Goal: Use online tool/utility: Utilize a website feature to perform a specific function

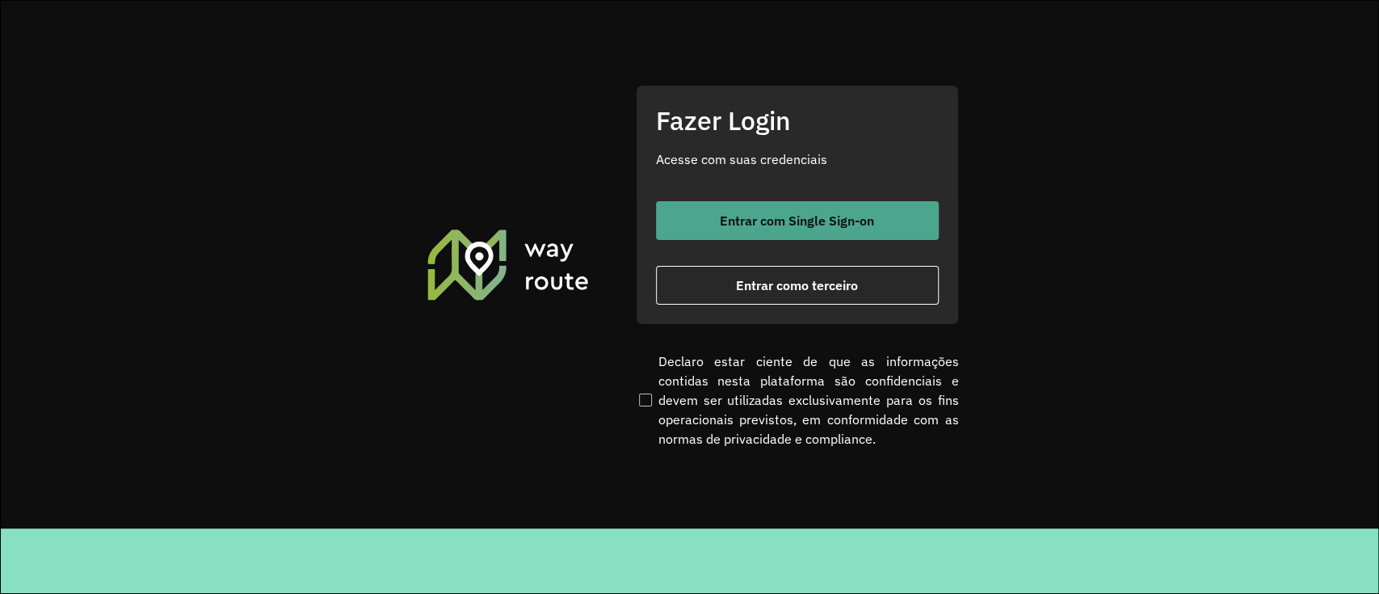
click at [704, 210] on button "Entrar com Single Sign-on" at bounding box center [797, 220] width 283 height 39
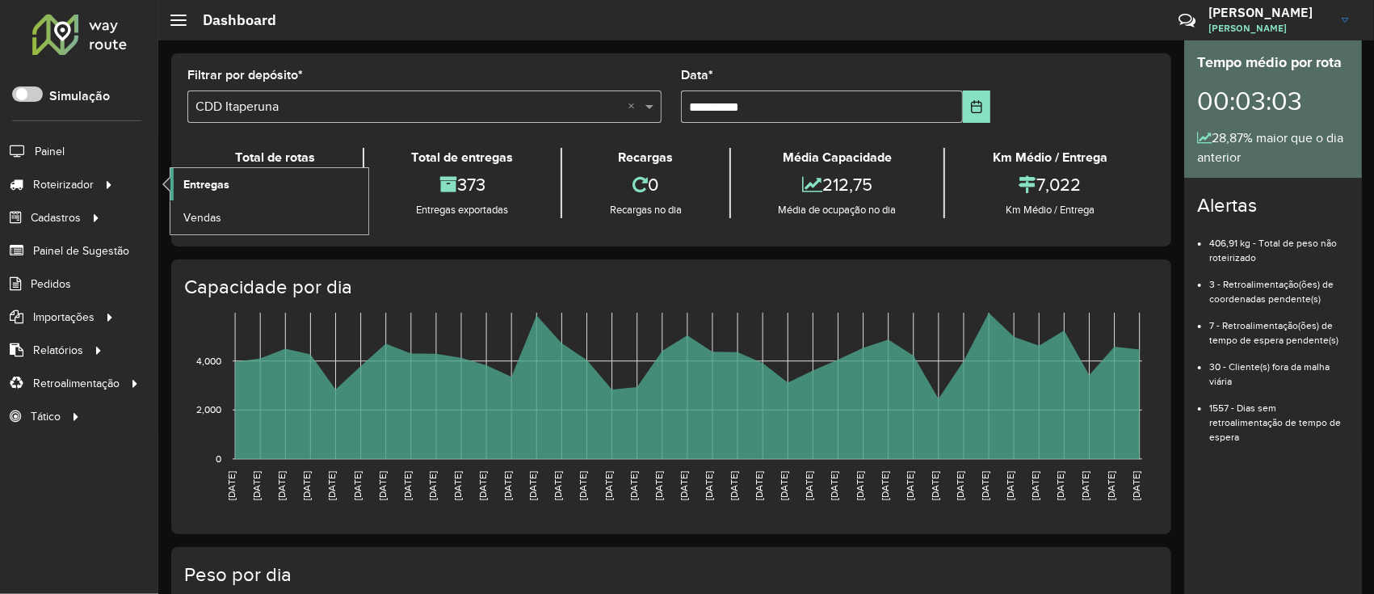
click at [200, 184] on span "Entregas" at bounding box center [206, 184] width 46 height 17
click at [206, 184] on span "Entregas" at bounding box center [206, 184] width 46 height 17
click at [206, 189] on span "Entregas" at bounding box center [206, 184] width 46 height 17
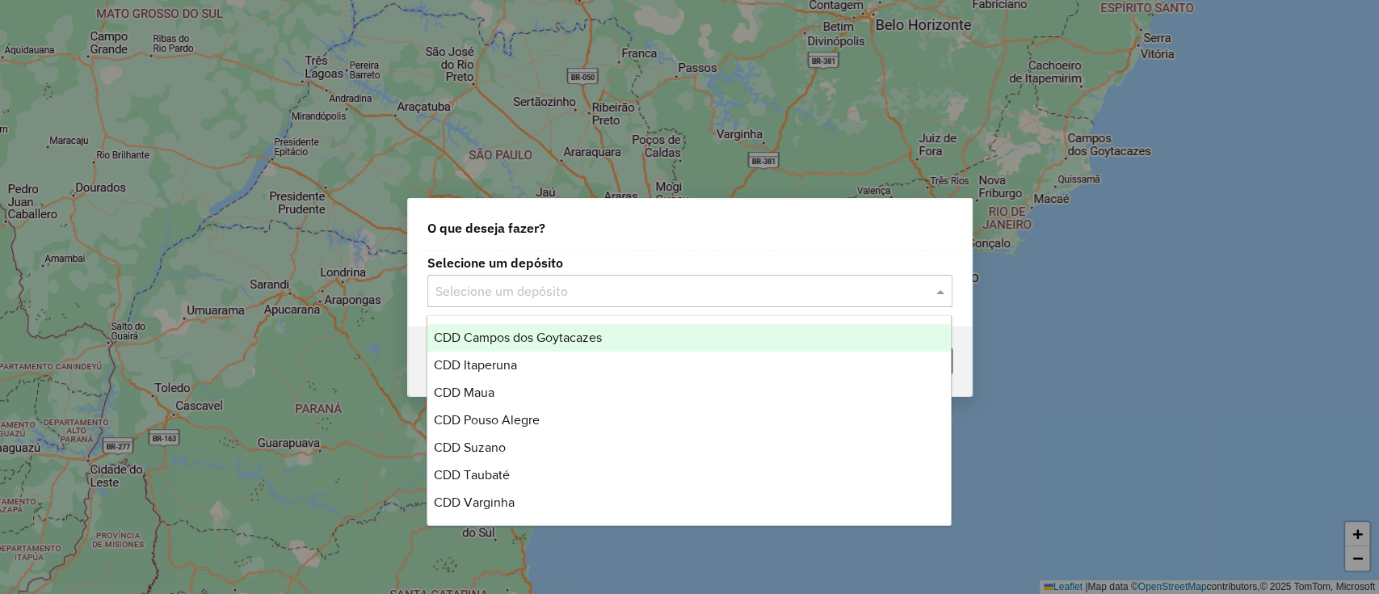
click at [490, 283] on input "text" at bounding box center [673, 291] width 477 height 19
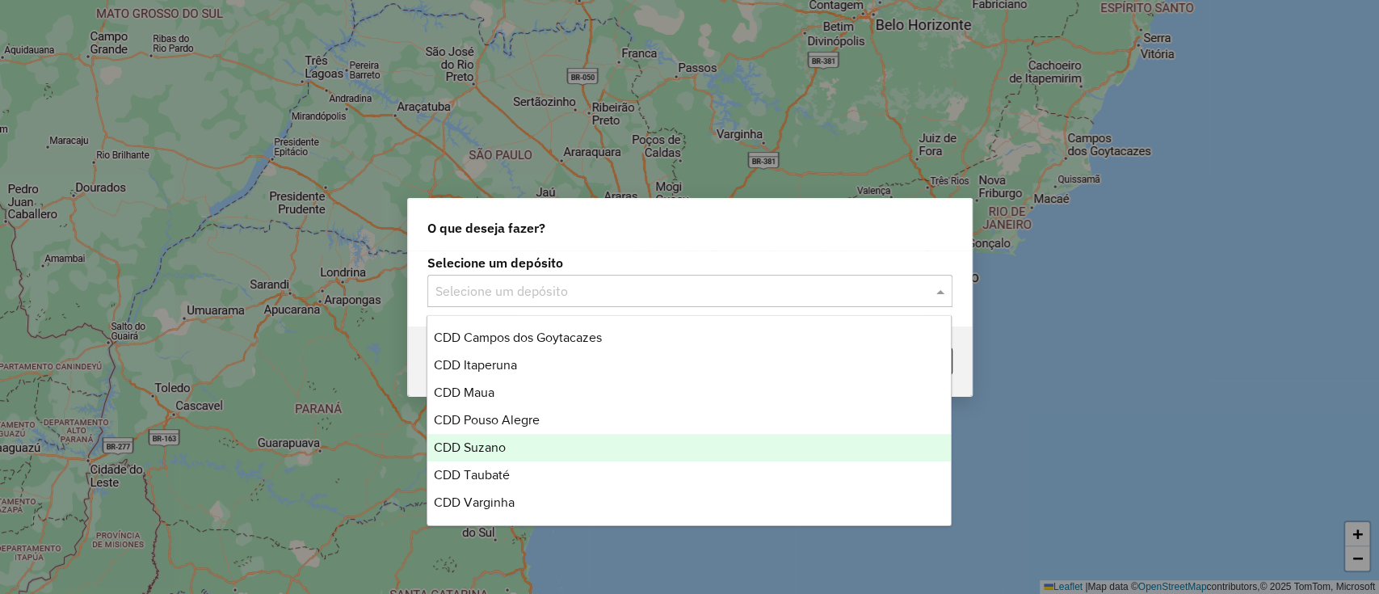
click at [562, 440] on div "CDD Suzano" at bounding box center [689, 447] width 524 height 27
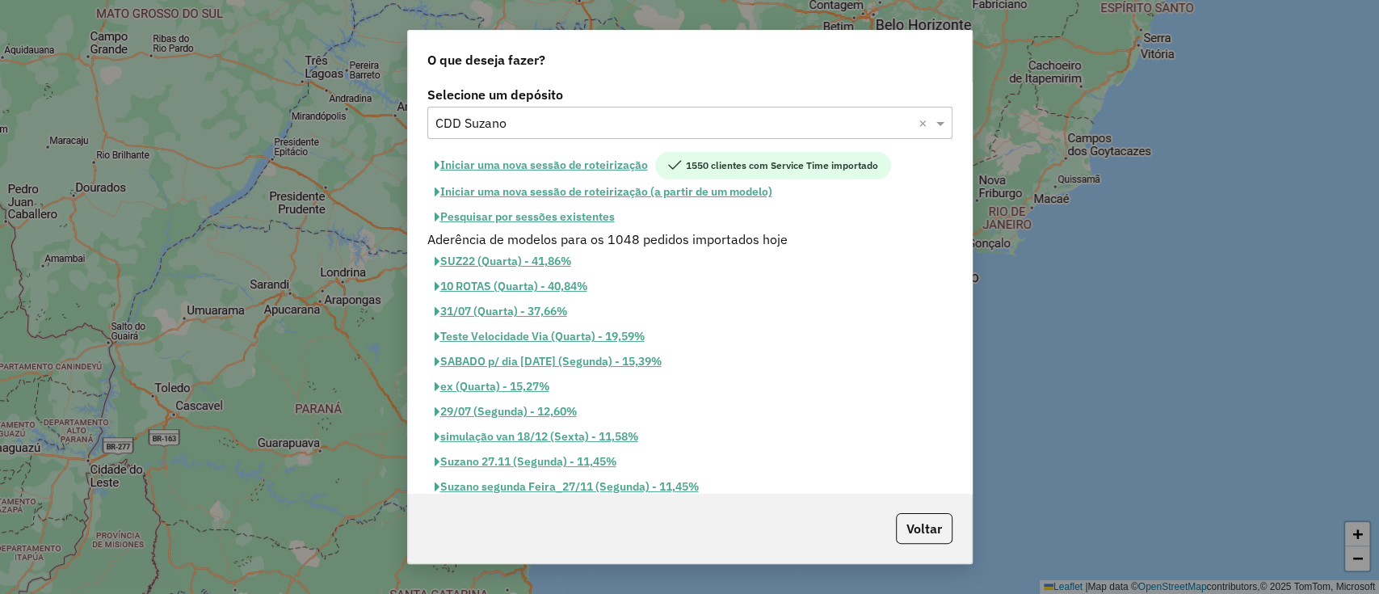
click at [590, 164] on button "Iniciar uma nova sessão de roteirização" at bounding box center [541, 165] width 228 height 27
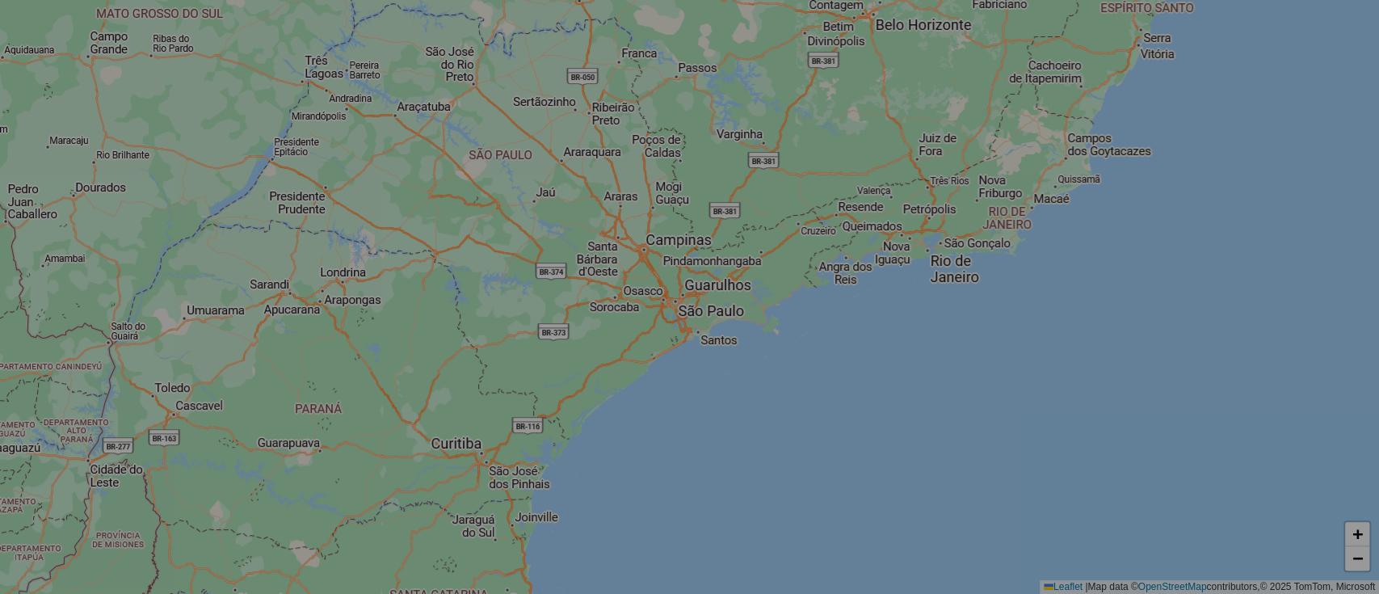
select select "*"
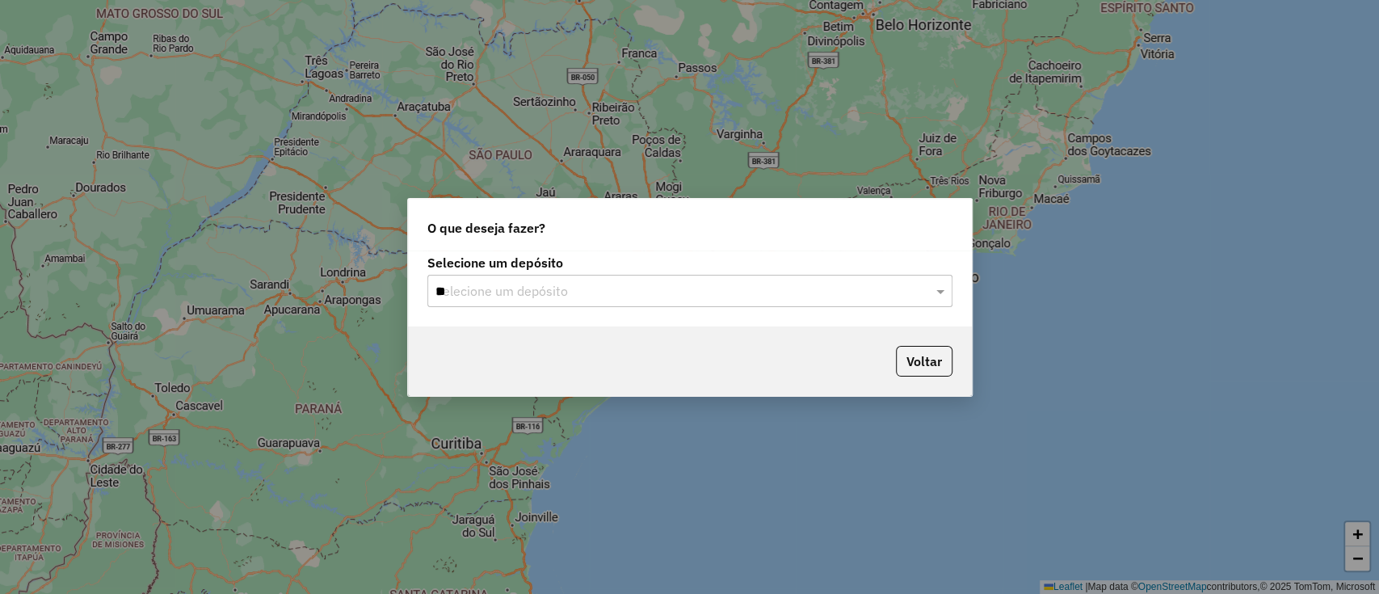
type input "***"
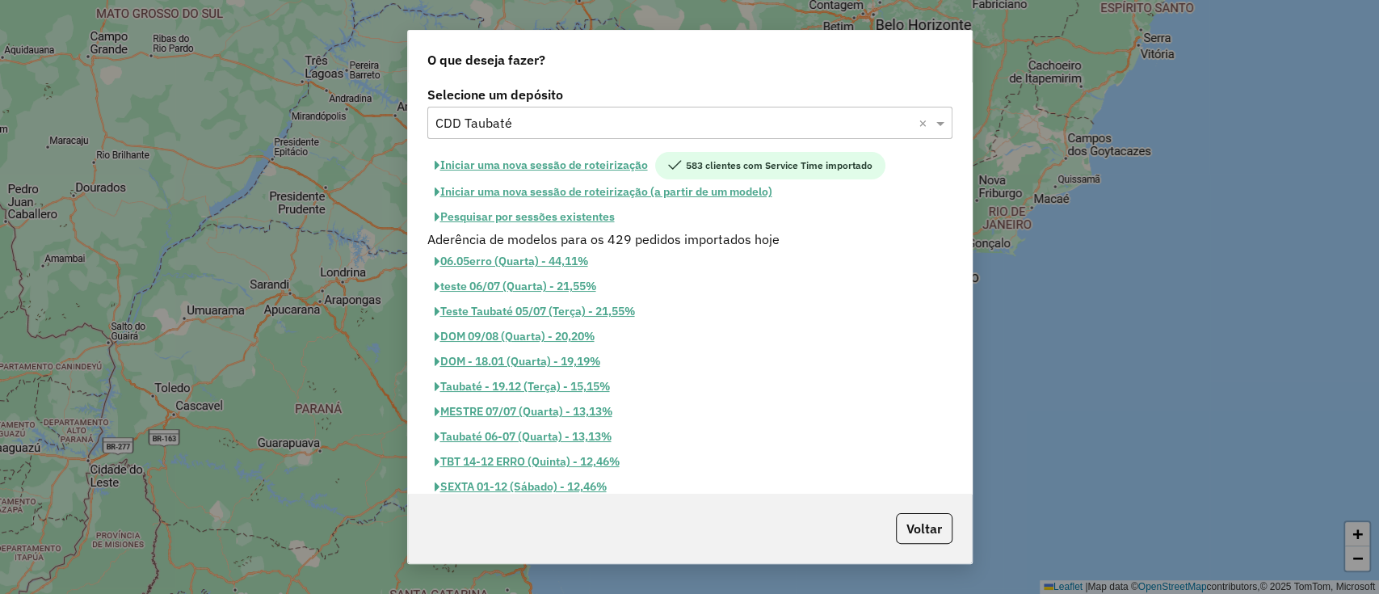
click at [582, 165] on button "Iniciar uma nova sessão de roteirização" at bounding box center [541, 165] width 228 height 27
select select "*"
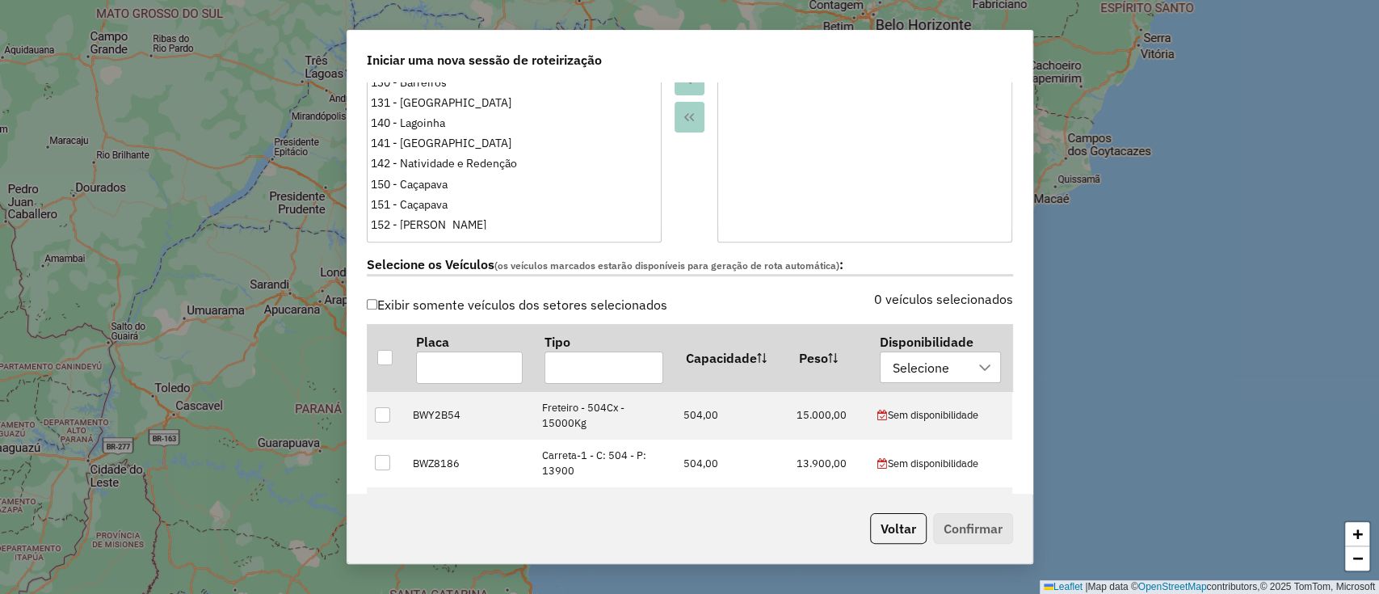
scroll to position [421, 0]
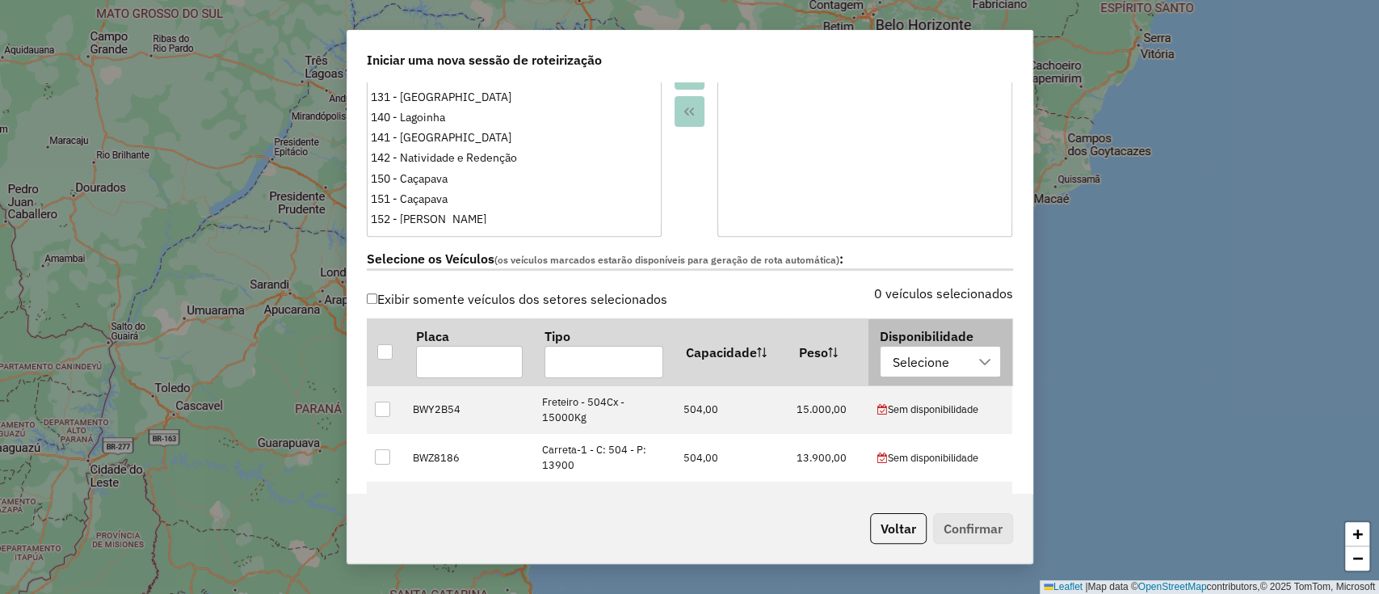
click at [909, 362] on div "Selecione" at bounding box center [921, 362] width 68 height 31
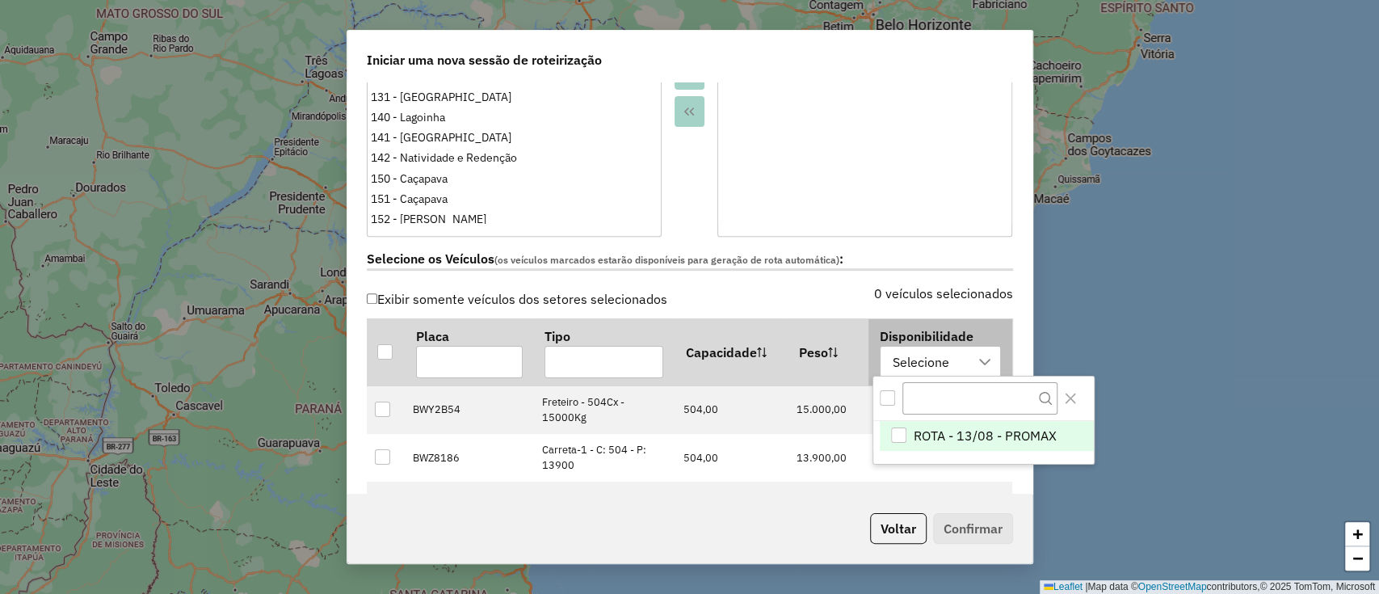
scroll to position [12, 73]
click at [974, 426] on span "ROTA - 13/08 - PROMAX" at bounding box center [985, 435] width 143 height 19
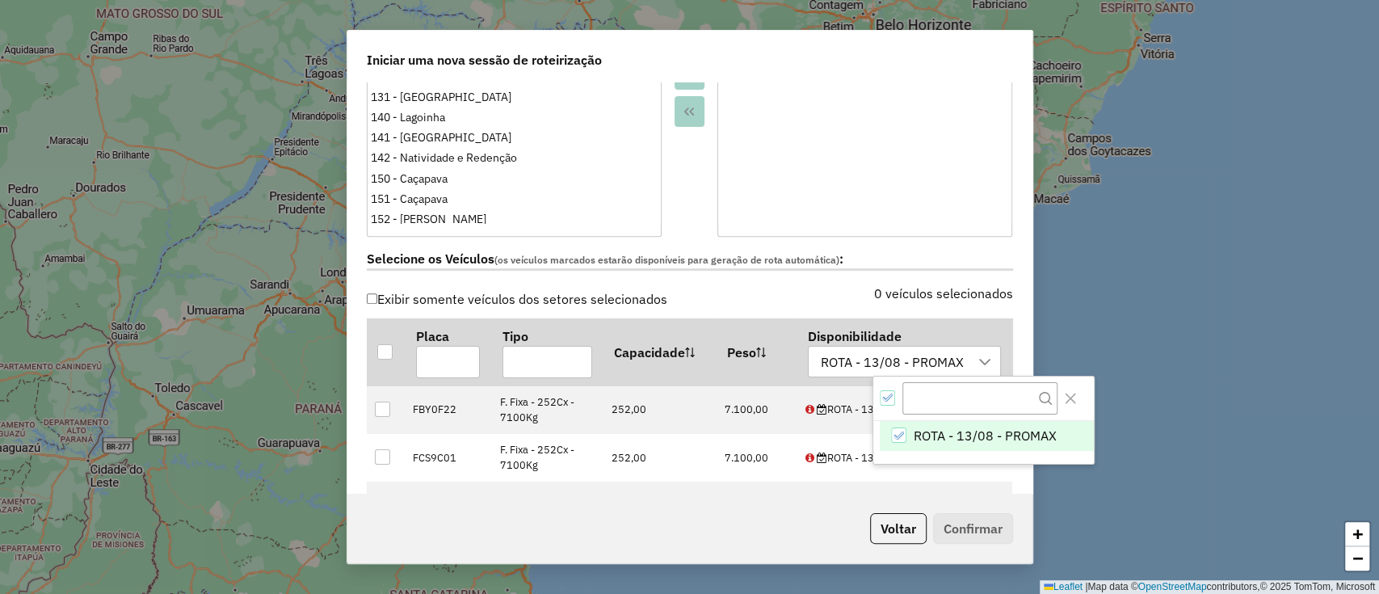
click at [925, 284] on label "0 veículos selecionados" at bounding box center [943, 293] width 139 height 19
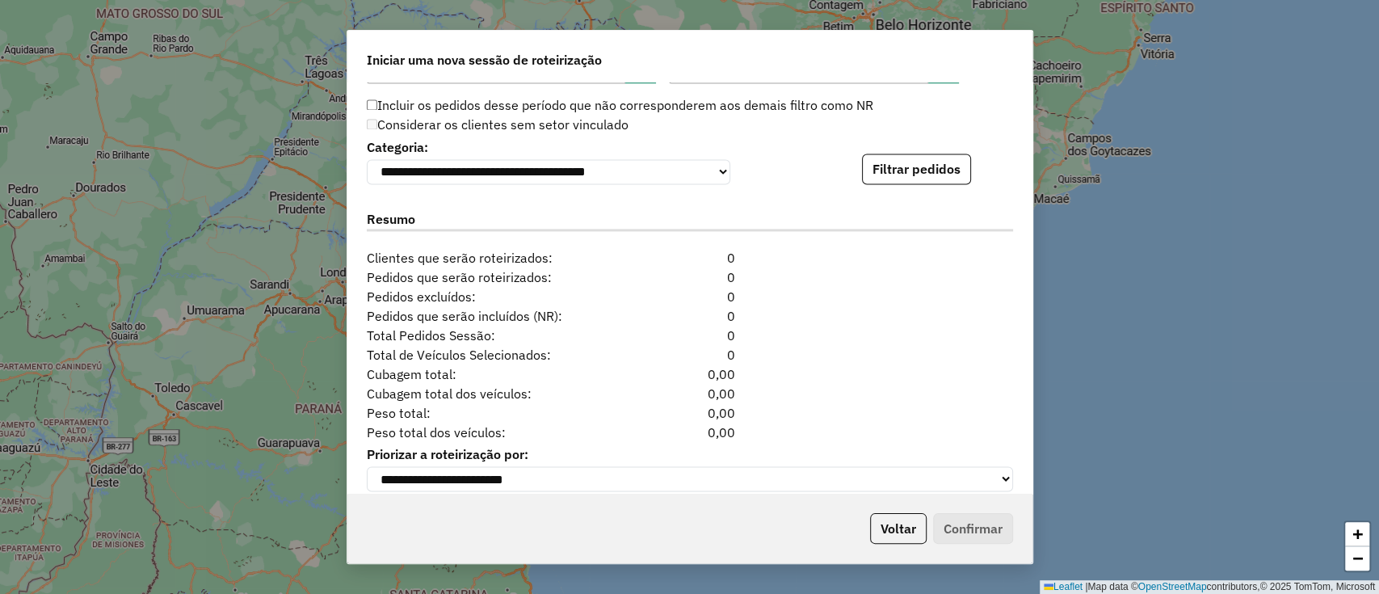
scroll to position [1702, 0]
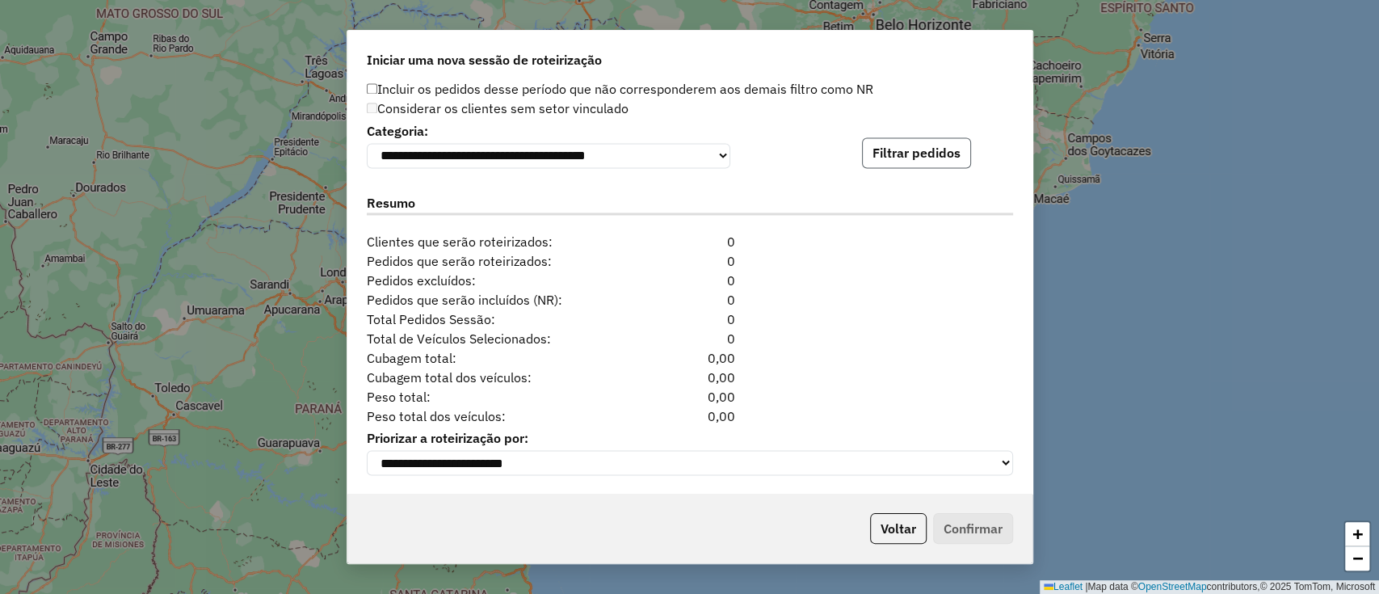
click at [918, 147] on button "Filtrar pedidos" at bounding box center [916, 152] width 109 height 31
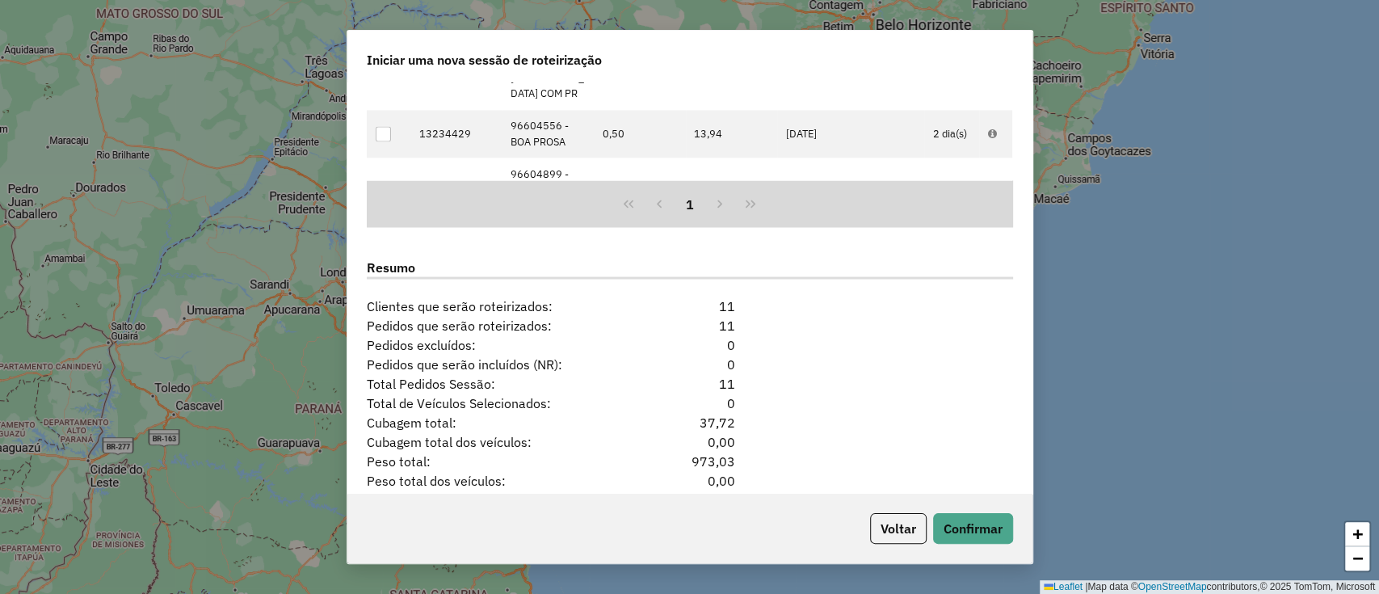
scroll to position [2018, 0]
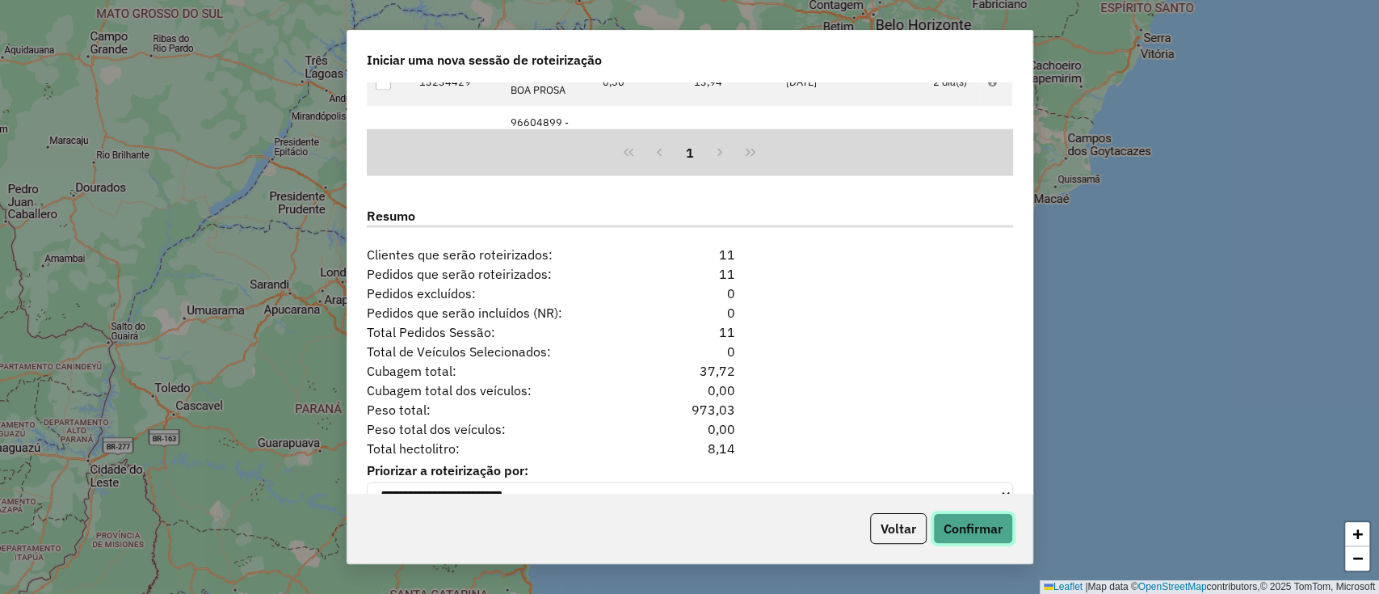
click at [971, 534] on button "Confirmar" at bounding box center [973, 528] width 80 height 31
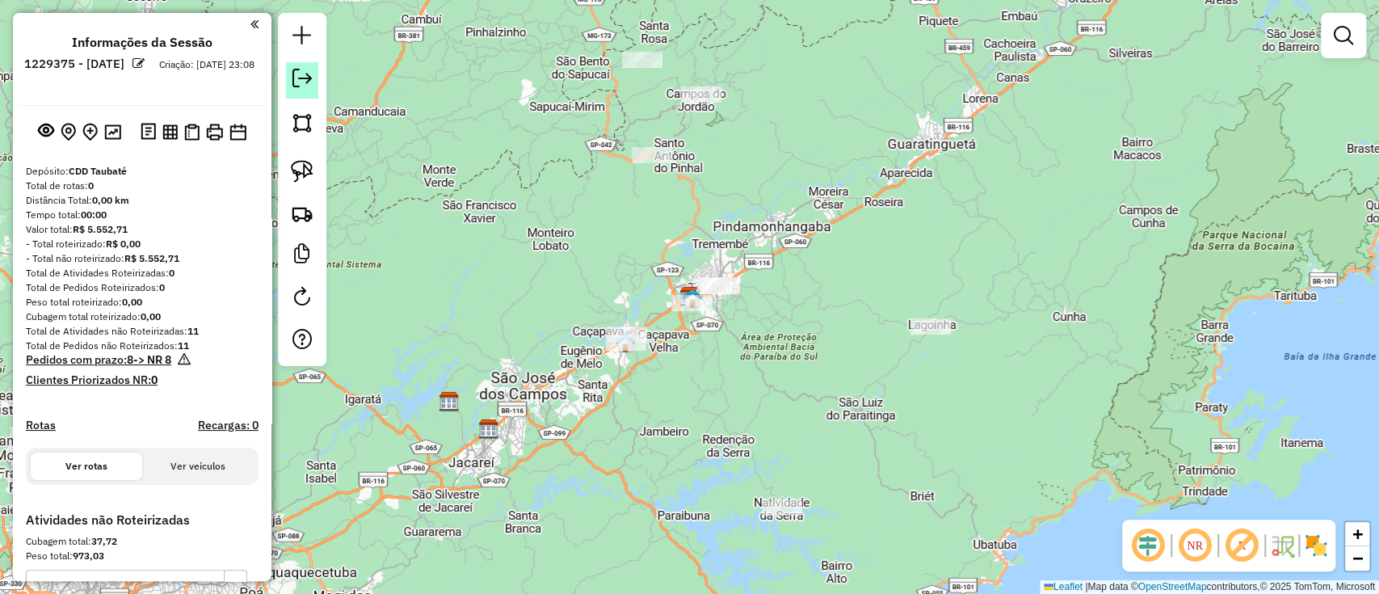
click at [296, 80] on em at bounding box center [301, 78] width 19 height 19
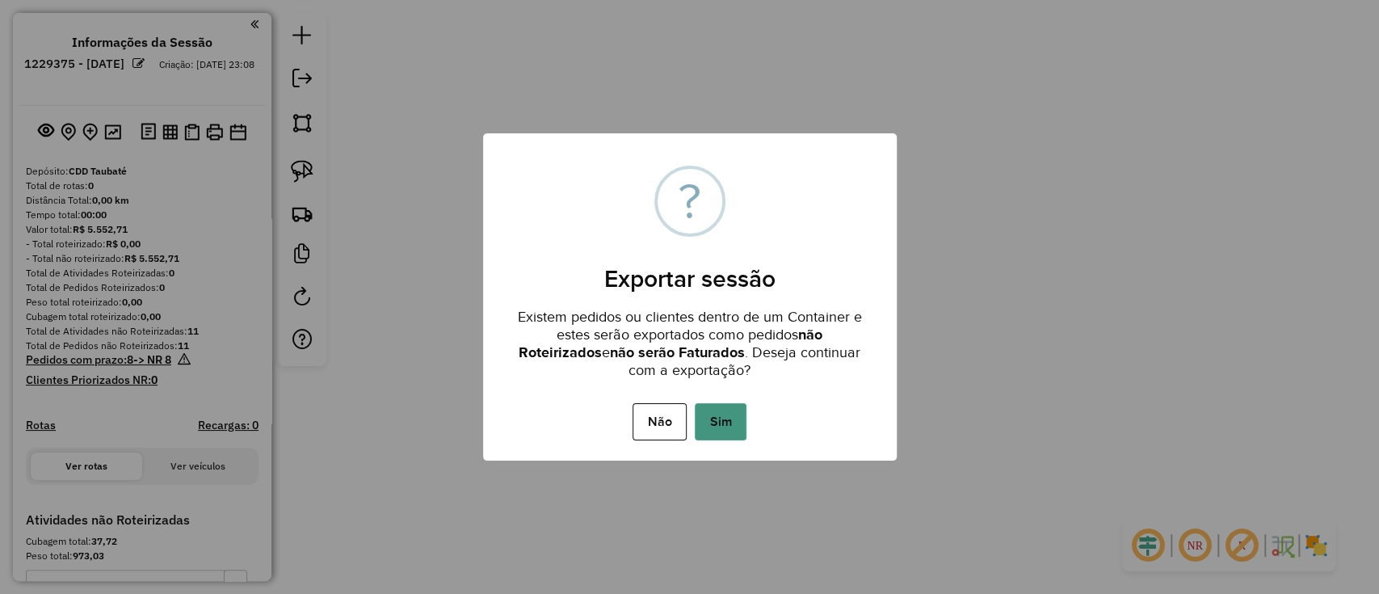
click at [706, 417] on button "Sim" at bounding box center [721, 421] width 52 height 37
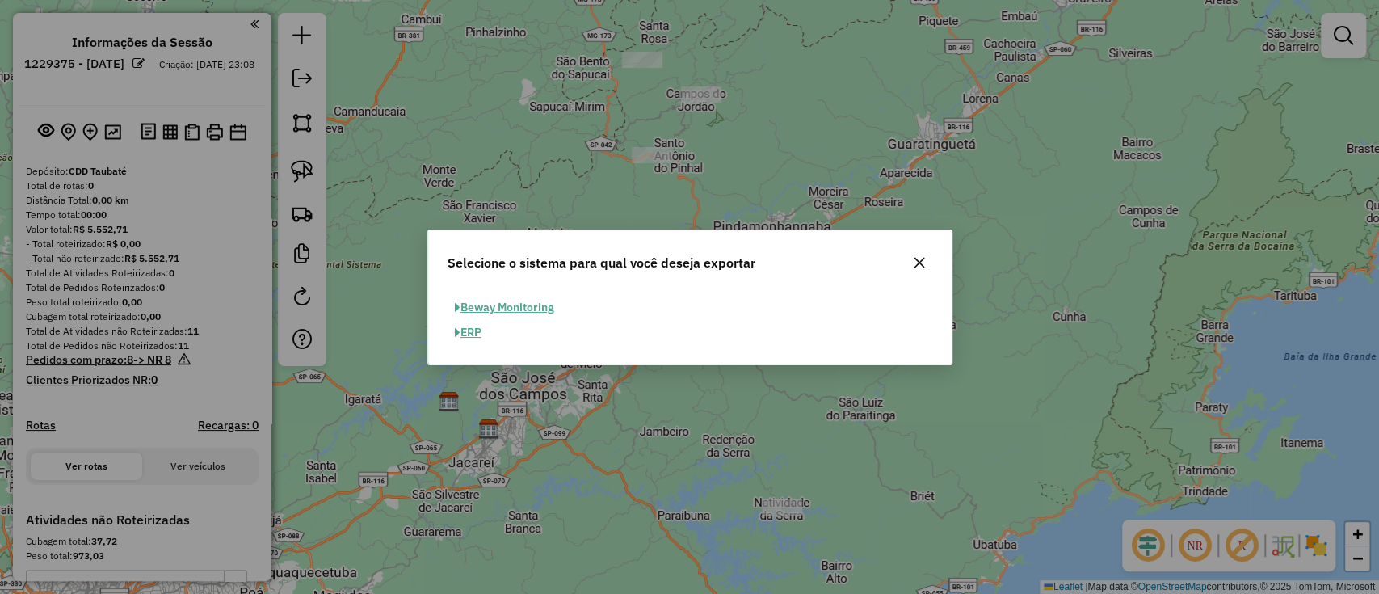
click at [473, 334] on button "ERP" at bounding box center [468, 332] width 41 height 25
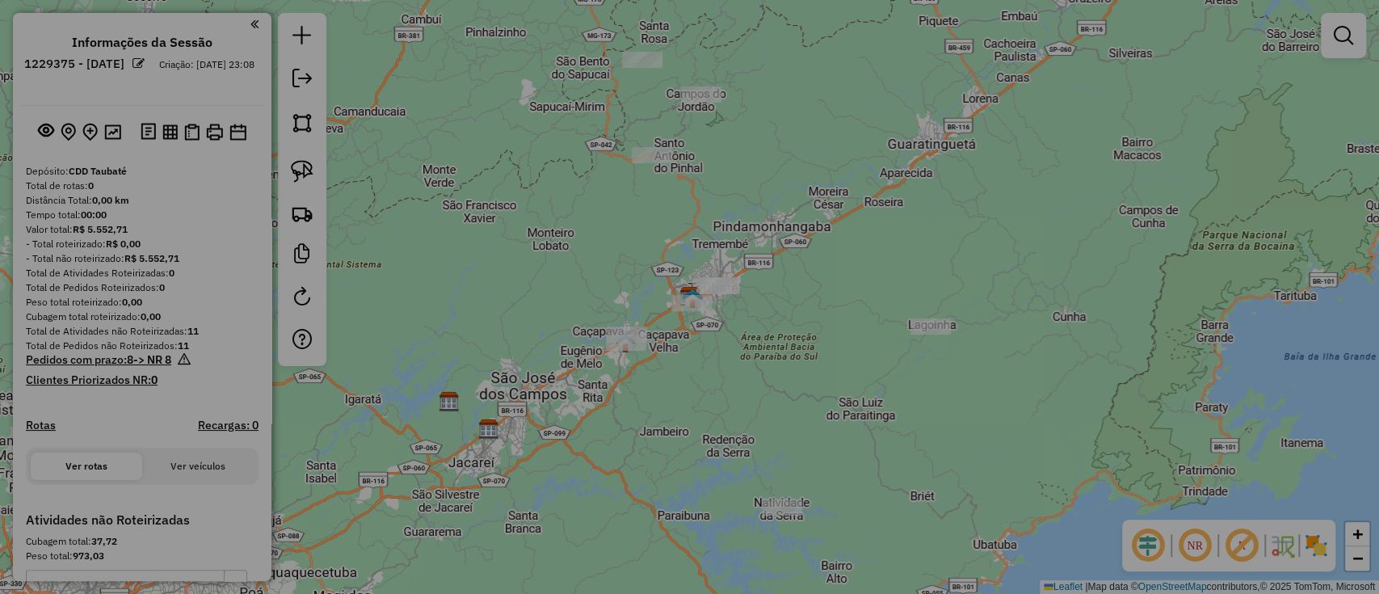
select select "**"
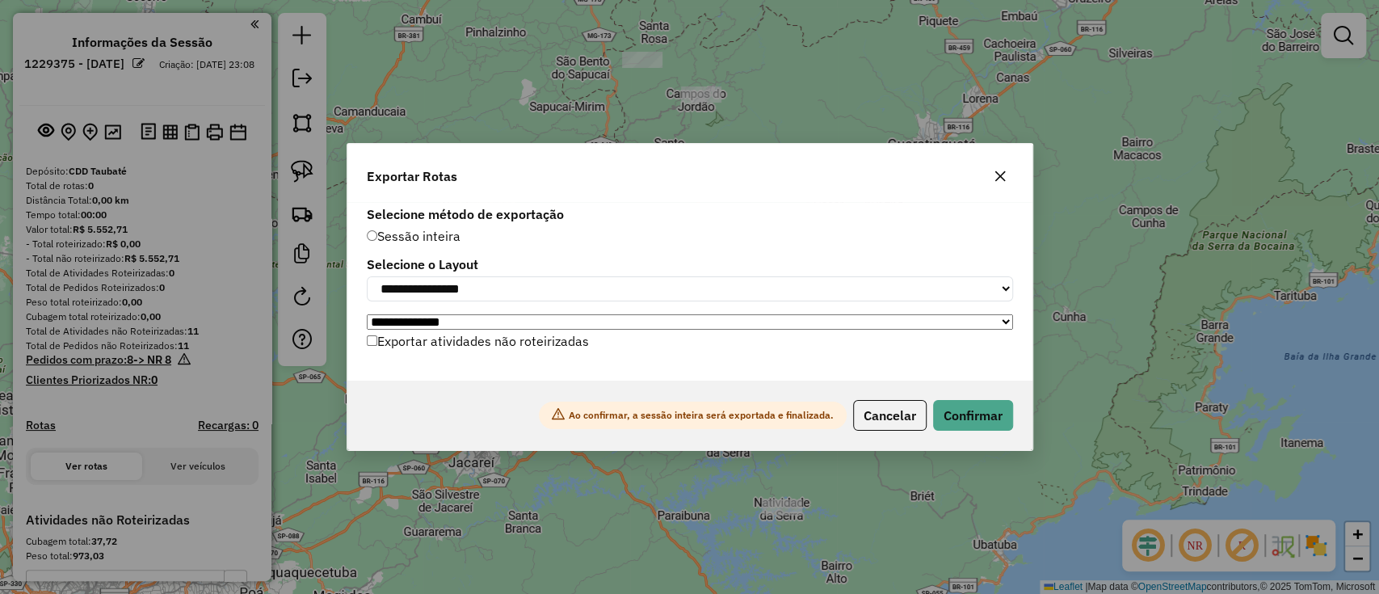
click at [479, 352] on label "Exportar atividades não roteirizadas" at bounding box center [478, 341] width 222 height 31
click at [952, 423] on button "Confirmar" at bounding box center [973, 415] width 80 height 31
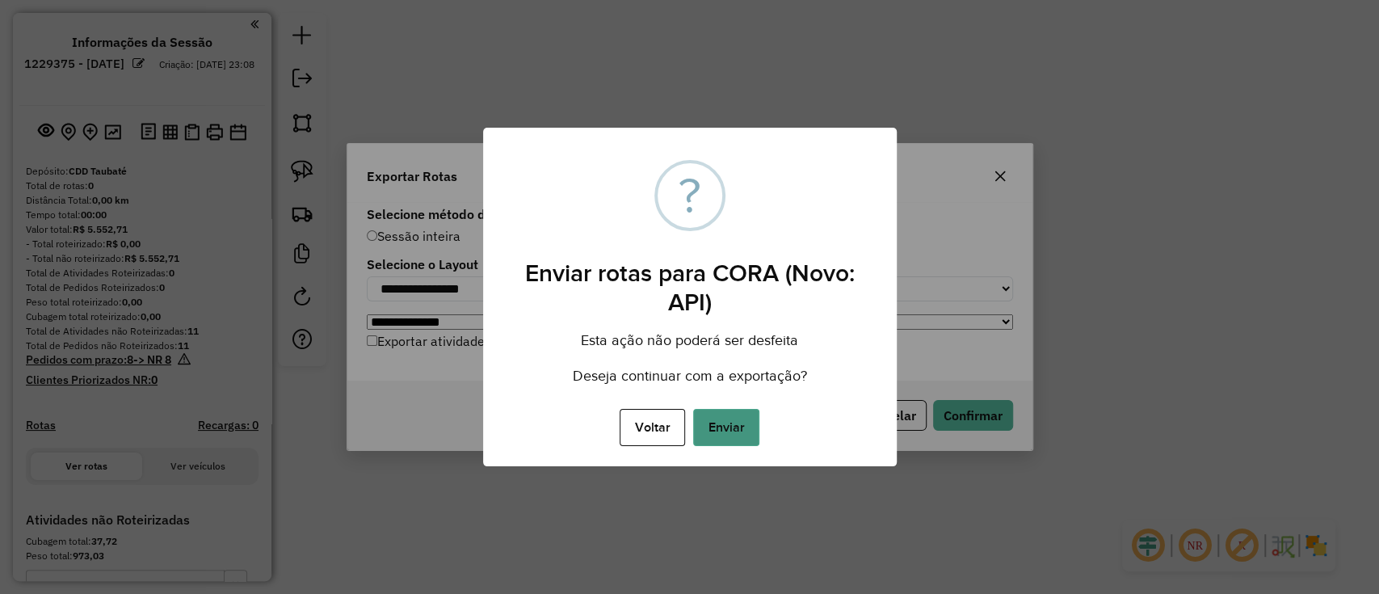
click at [730, 427] on button "Enviar" at bounding box center [726, 427] width 66 height 37
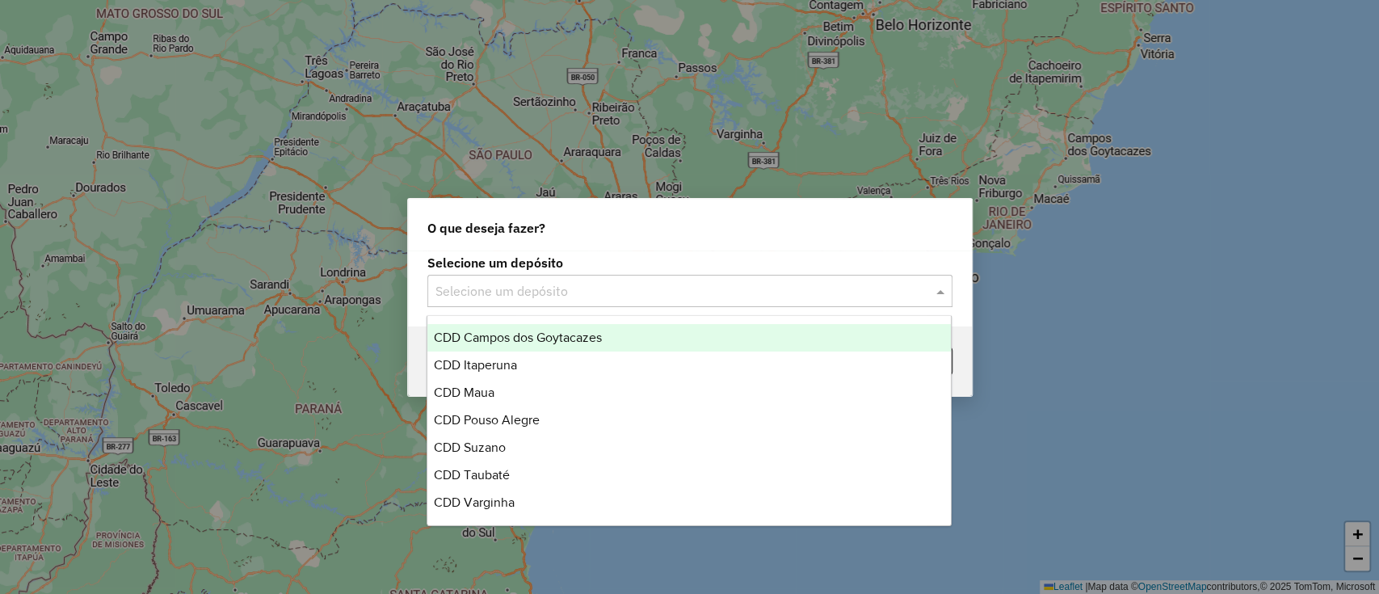
click at [482, 289] on input "text" at bounding box center [673, 291] width 477 height 19
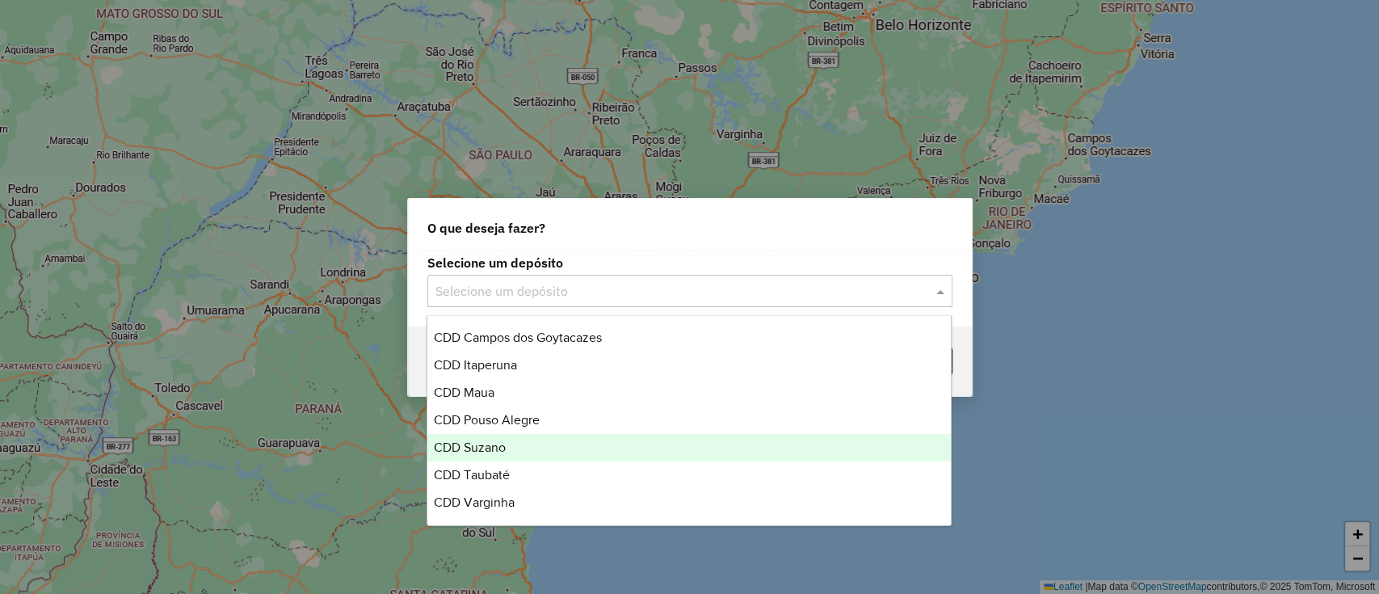
click at [532, 449] on div "CDD Suzano" at bounding box center [689, 447] width 524 height 27
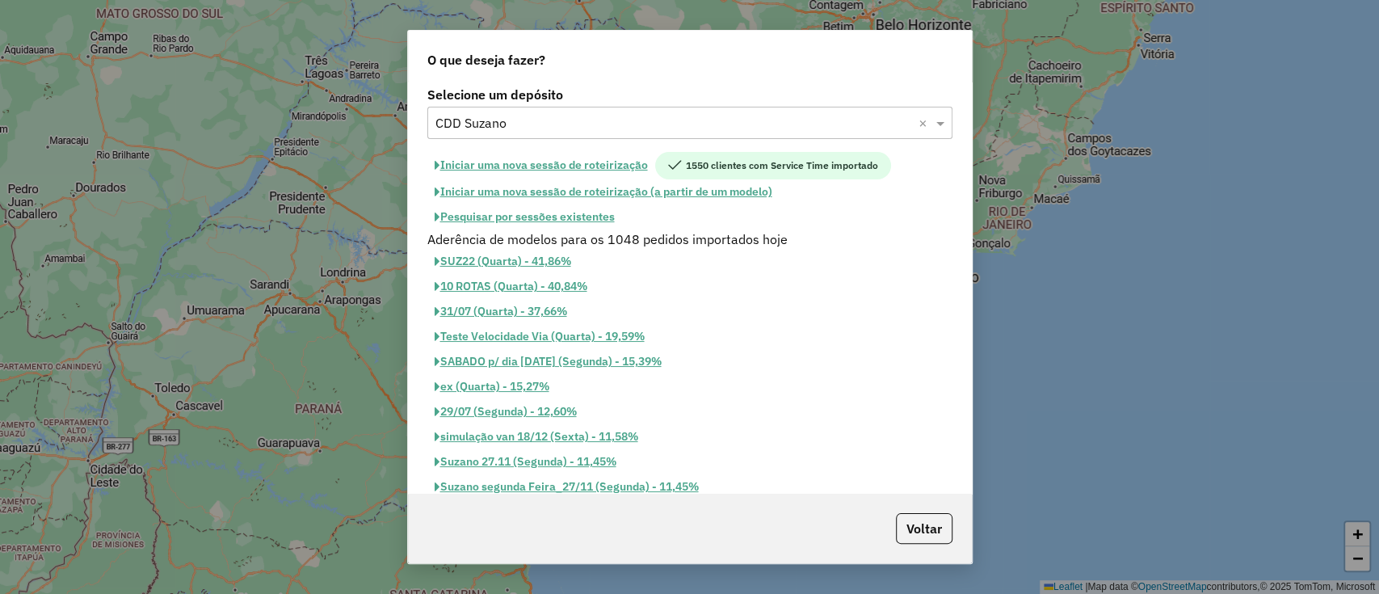
click at [626, 160] on button "Iniciar uma nova sessão de roteirização" at bounding box center [541, 165] width 228 height 27
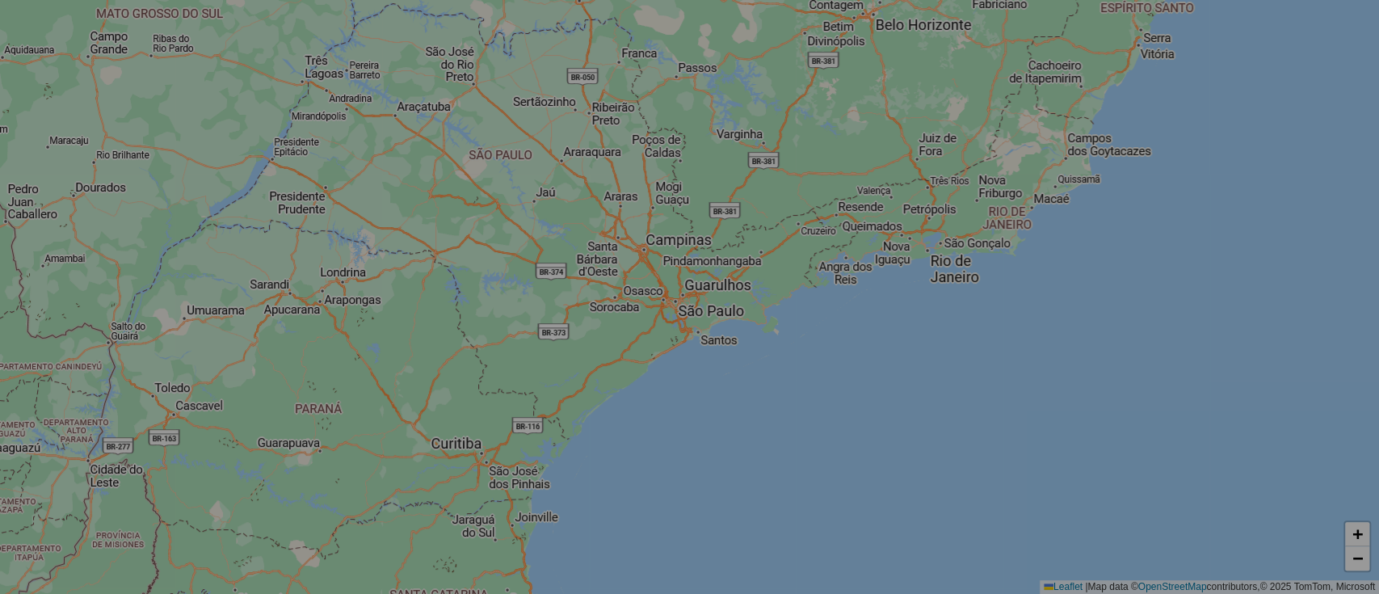
select select "*"
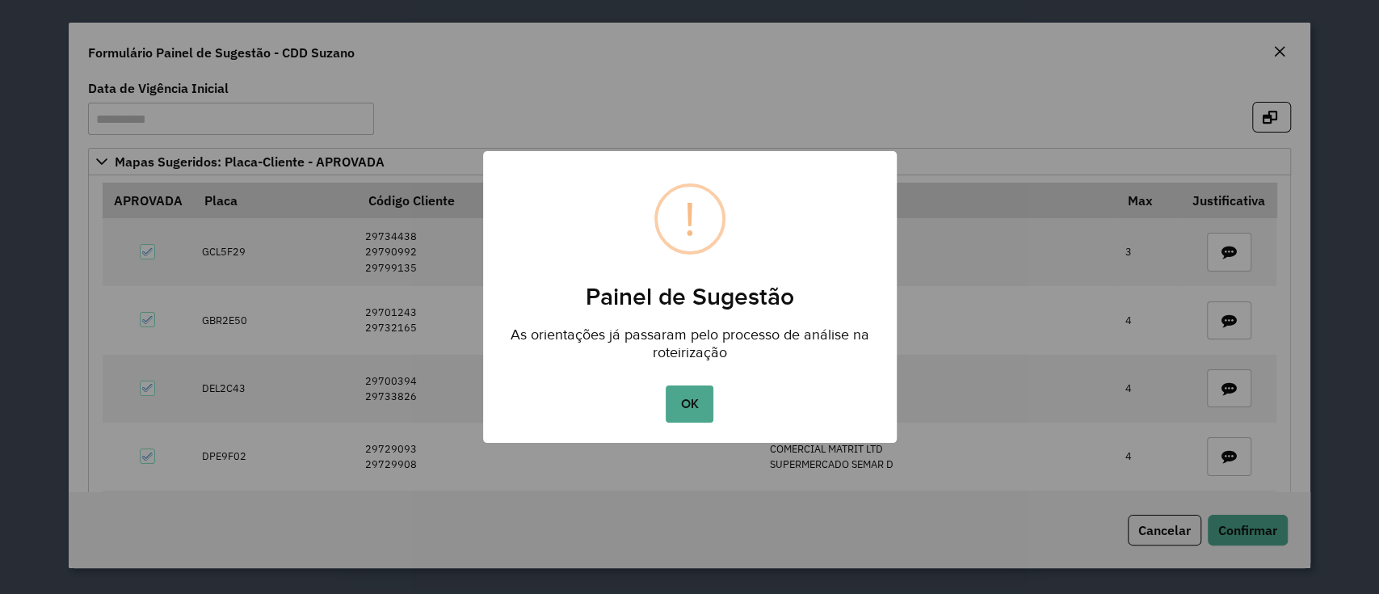
click at [666, 385] on button "OK" at bounding box center [690, 403] width 48 height 37
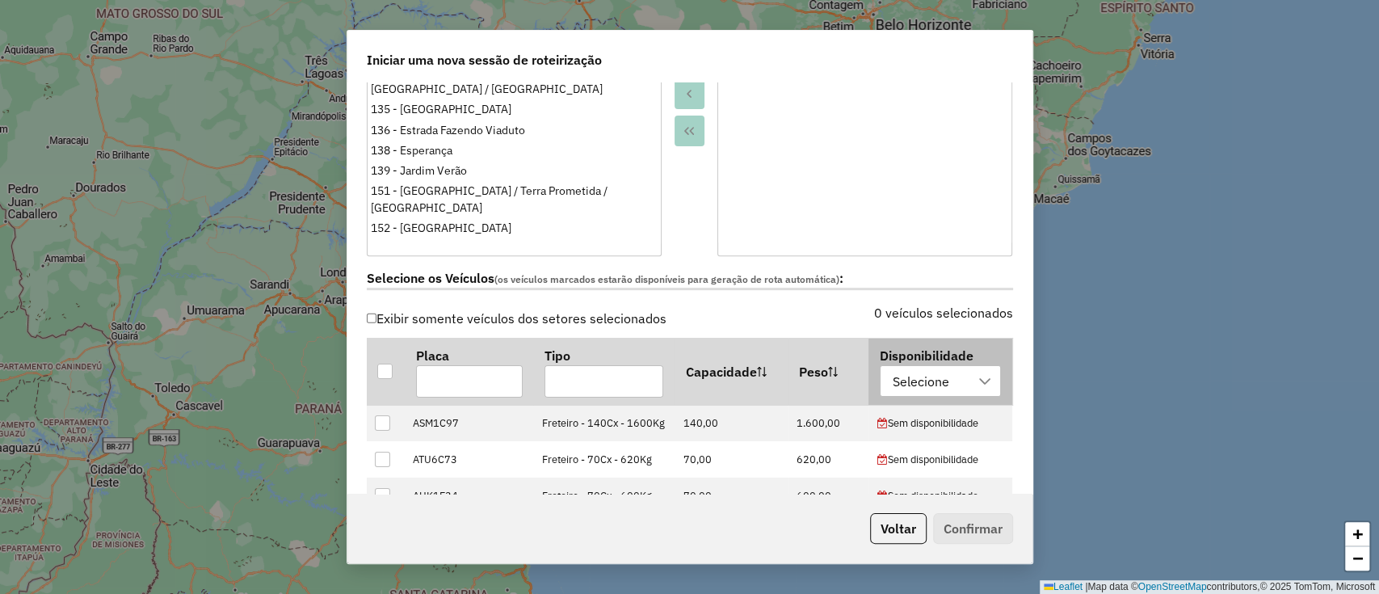
scroll to position [433, 0]
click at [909, 365] on div "Selecione" at bounding box center [921, 380] width 68 height 31
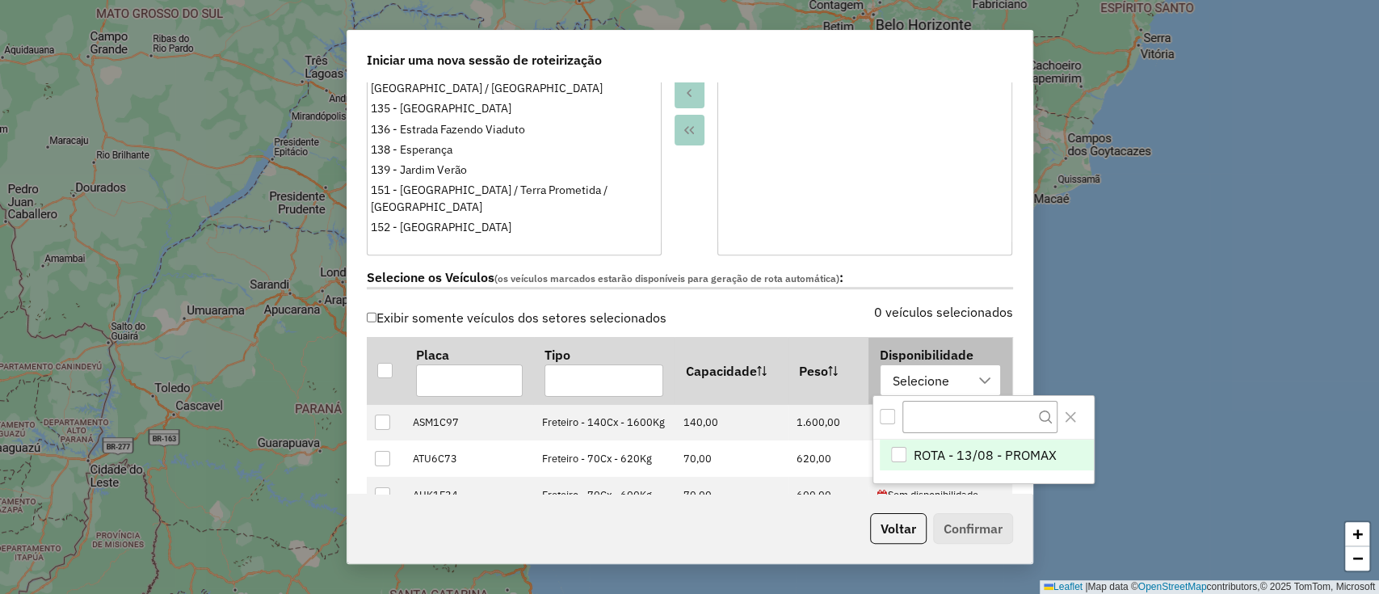
scroll to position [12, 73]
click at [914, 422] on input "text" at bounding box center [979, 417] width 155 height 32
click at [948, 456] on span "ROTA - 13/08 - PROMAX" at bounding box center [985, 454] width 143 height 19
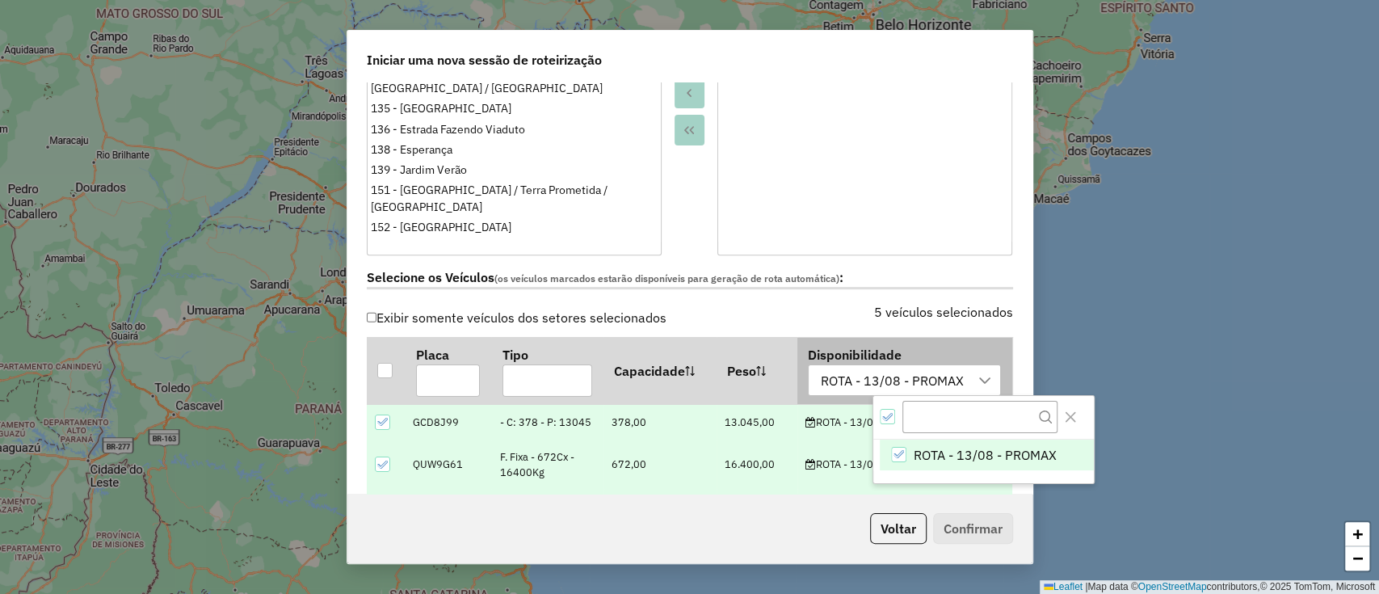
click at [898, 338] on th "Disponibilidade ROTA - 13/08 - PROMAX" at bounding box center [904, 371] width 215 height 66
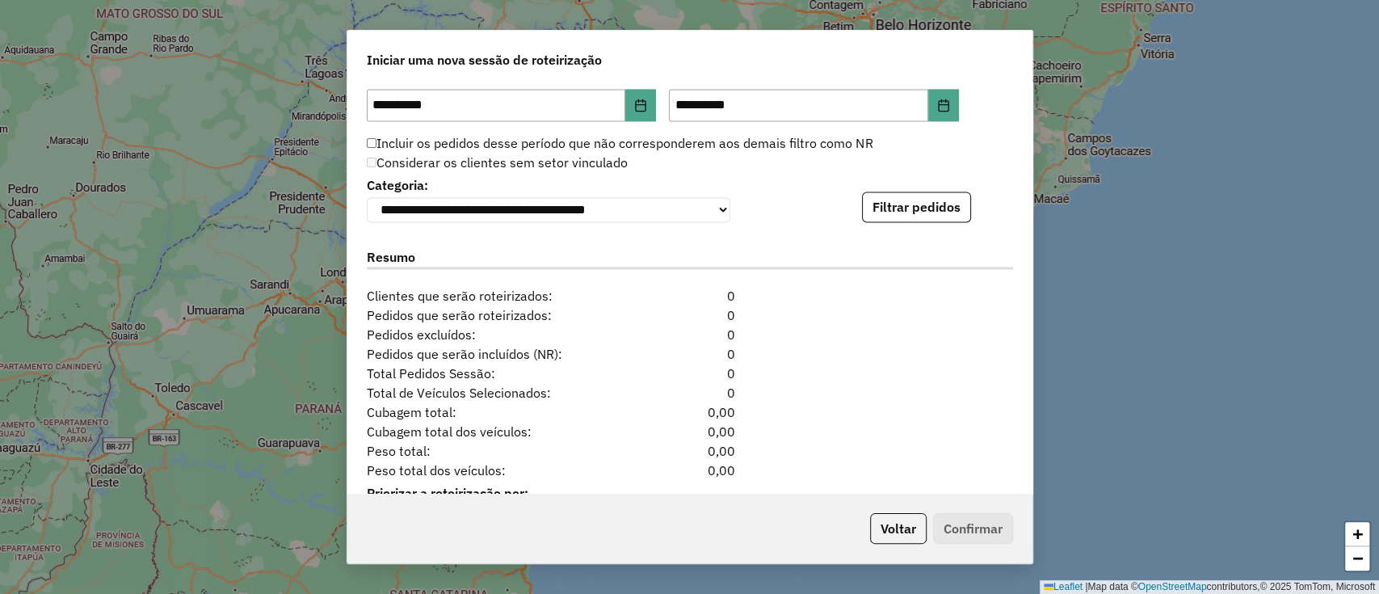
scroll to position [1694, 0]
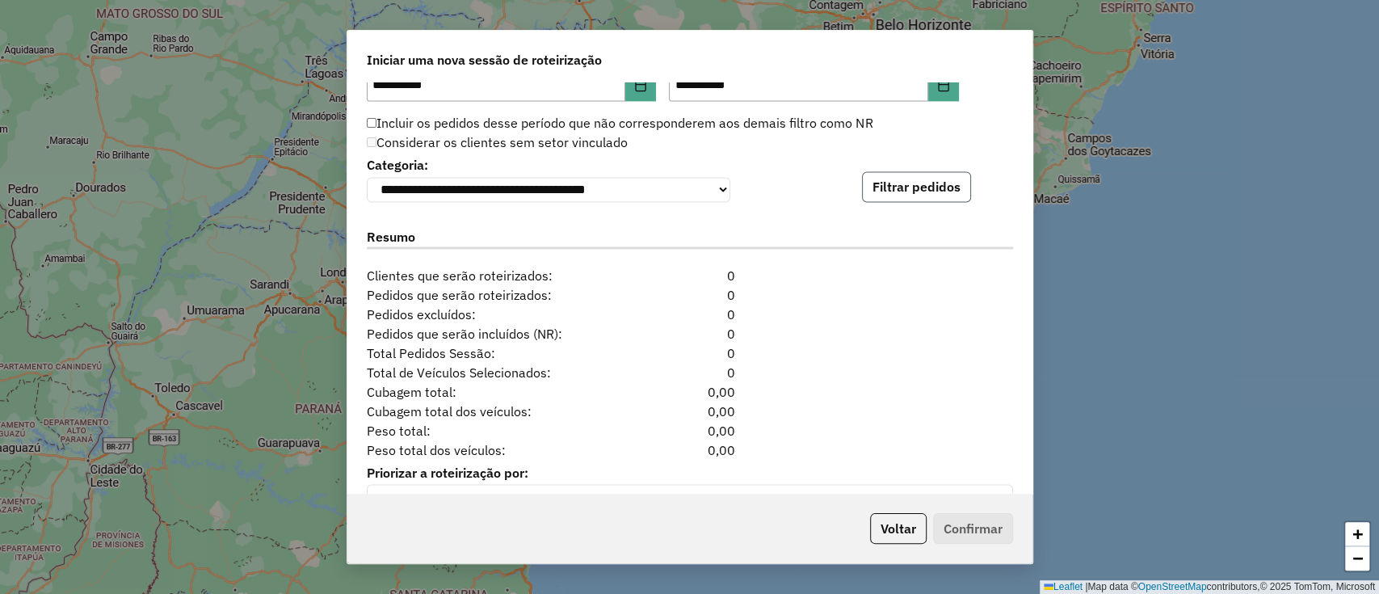
click at [898, 200] on button "Filtrar pedidos" at bounding box center [916, 186] width 109 height 31
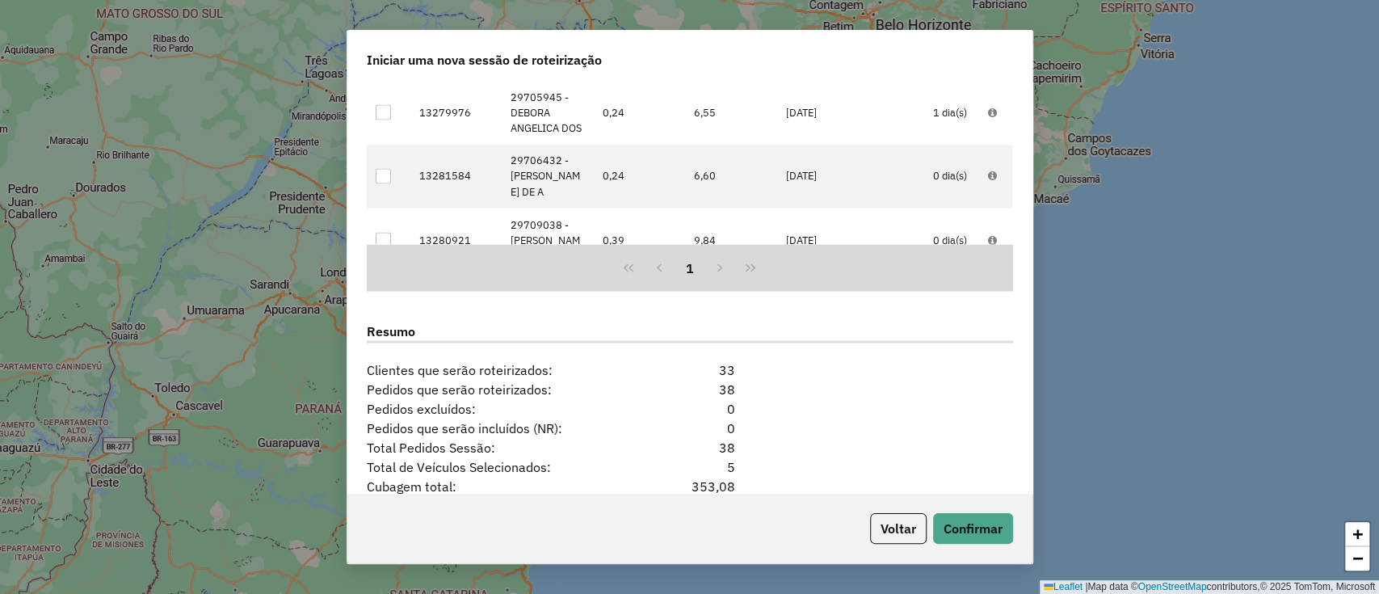
scroll to position [2086, 0]
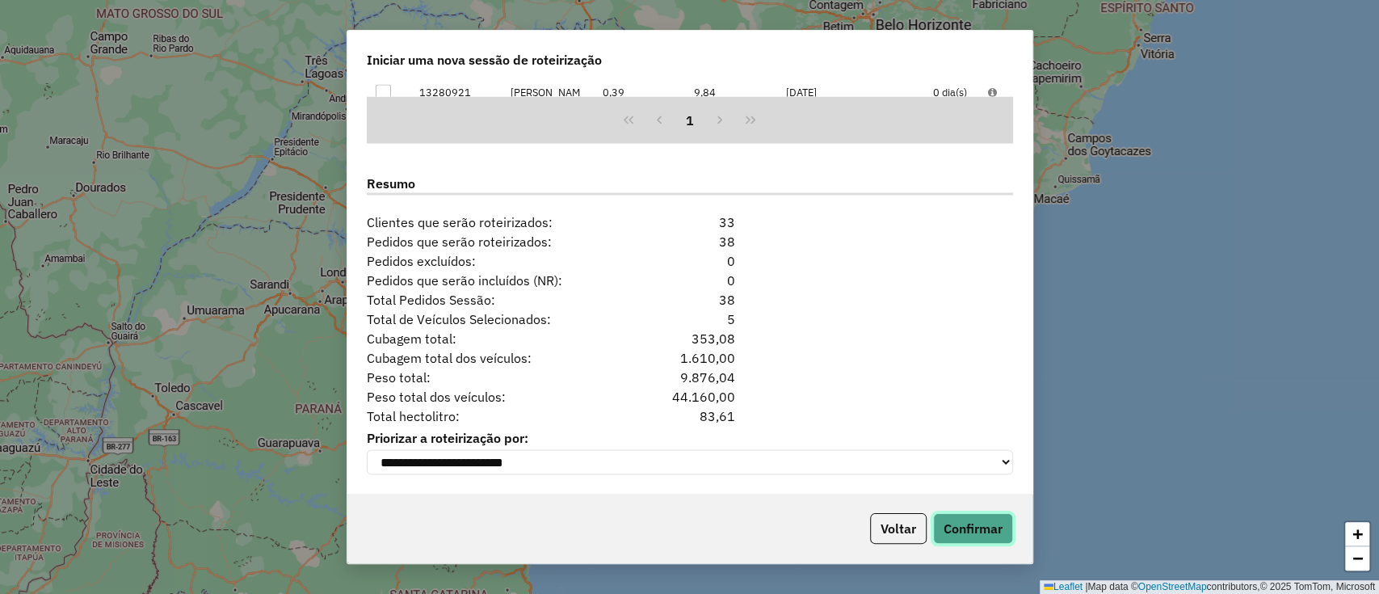
click at [953, 534] on button "Confirmar" at bounding box center [973, 528] width 80 height 31
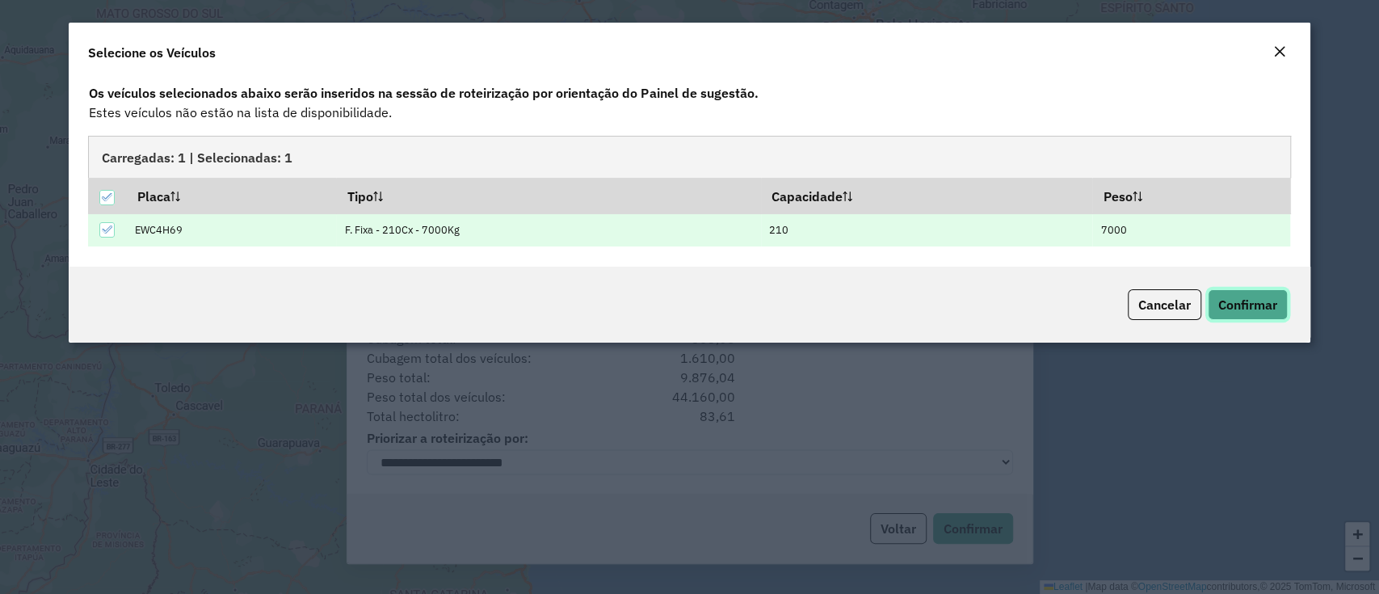
click at [1232, 307] on span "Confirmar" at bounding box center [1247, 305] width 59 height 16
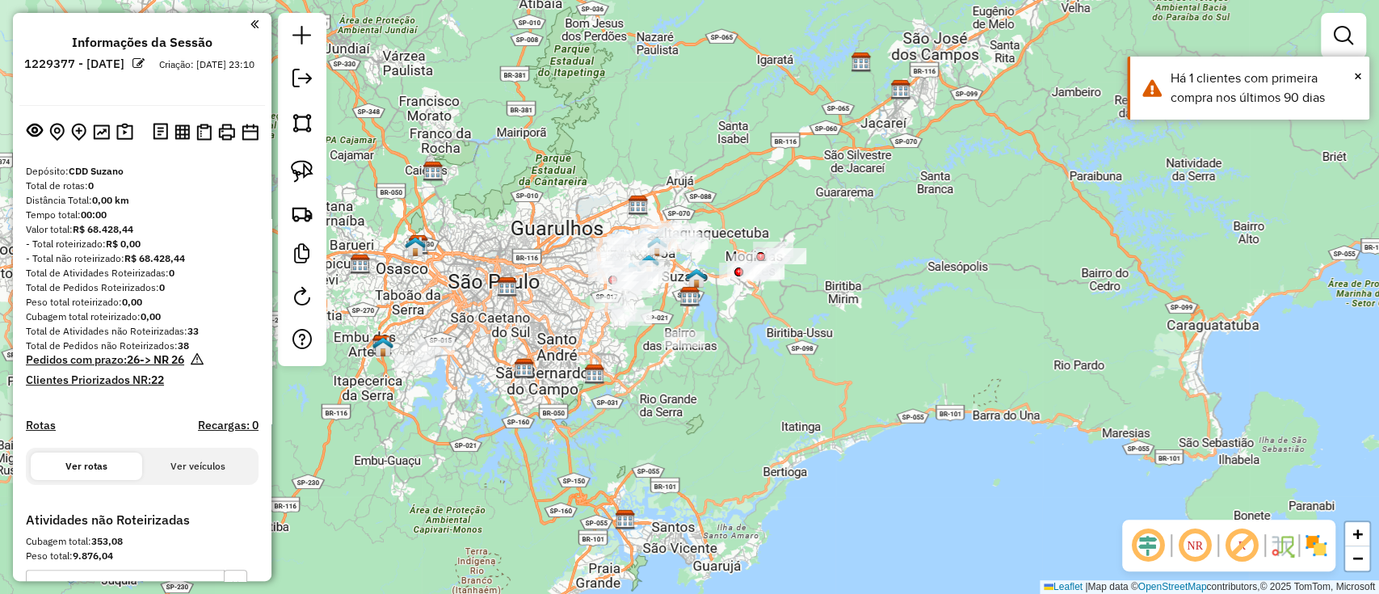
click at [1149, 540] on em at bounding box center [1148, 545] width 39 height 39
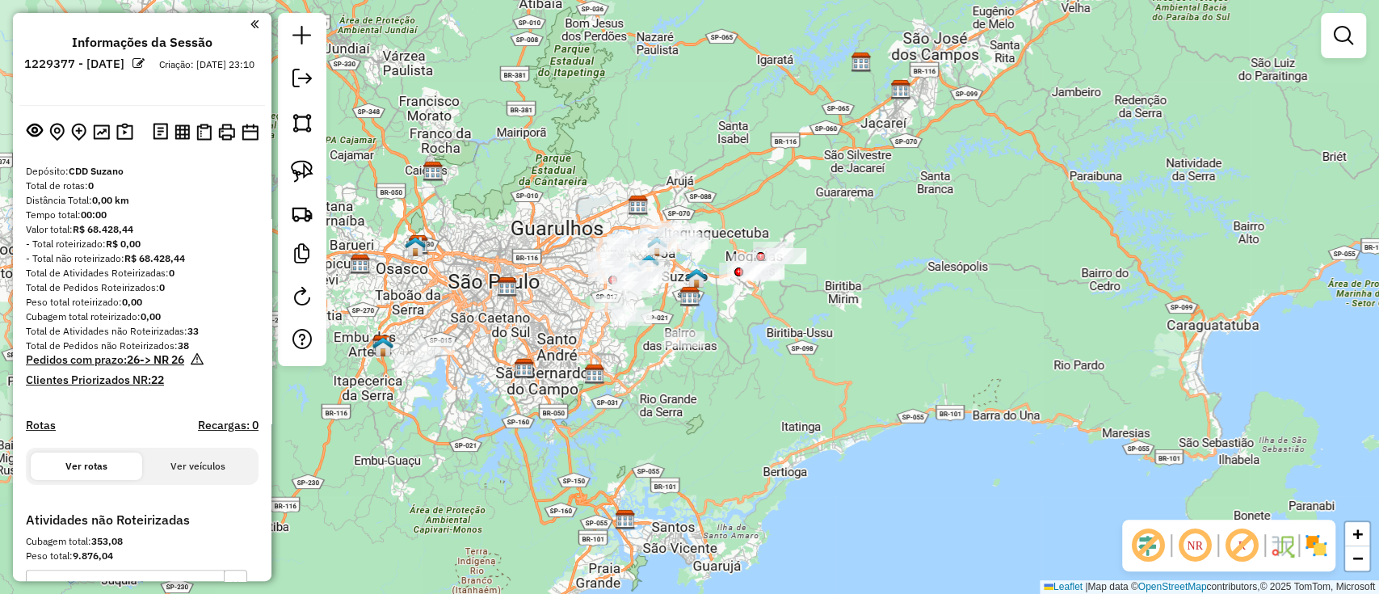
click at [1235, 545] on em at bounding box center [1241, 545] width 39 height 39
click at [1317, 546] on img at bounding box center [1316, 545] width 26 height 26
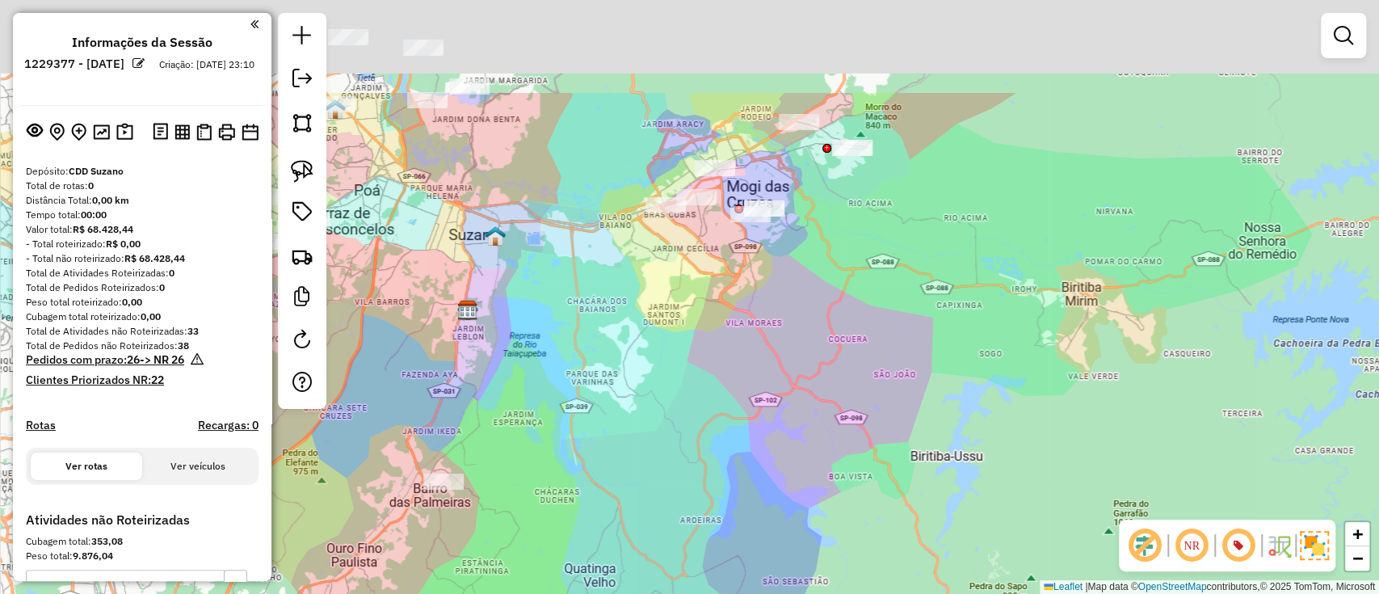
drag, startPoint x: 747, startPoint y: 272, endPoint x: 721, endPoint y: 428, distance: 158.1
click at [721, 428] on div "Janela de atendimento Grade de atendimento Capacidade Transportadoras Veículos …" at bounding box center [689, 297] width 1379 height 594
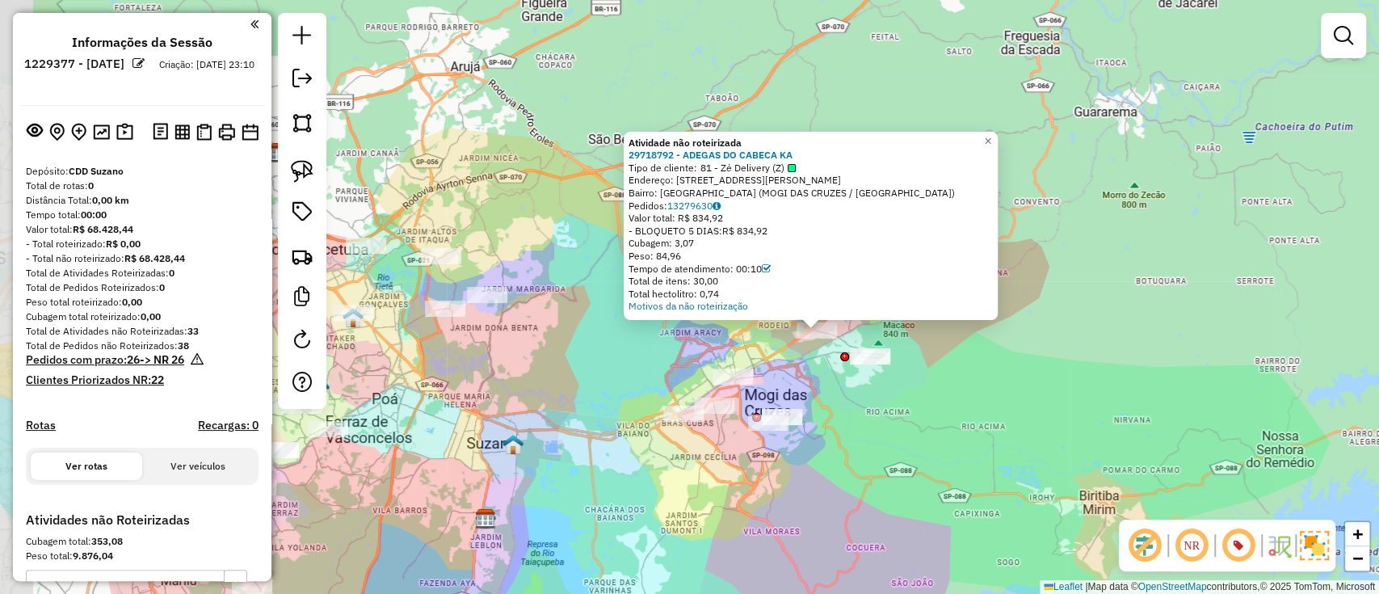
drag, startPoint x: 531, startPoint y: 396, endPoint x: 837, endPoint y: 410, distance: 306.5
click at [837, 410] on div "Atividade não roteirizada 29718792 - ADEGAS DO CABECA KA Tipo de cliente: 81 - …" at bounding box center [689, 297] width 1379 height 594
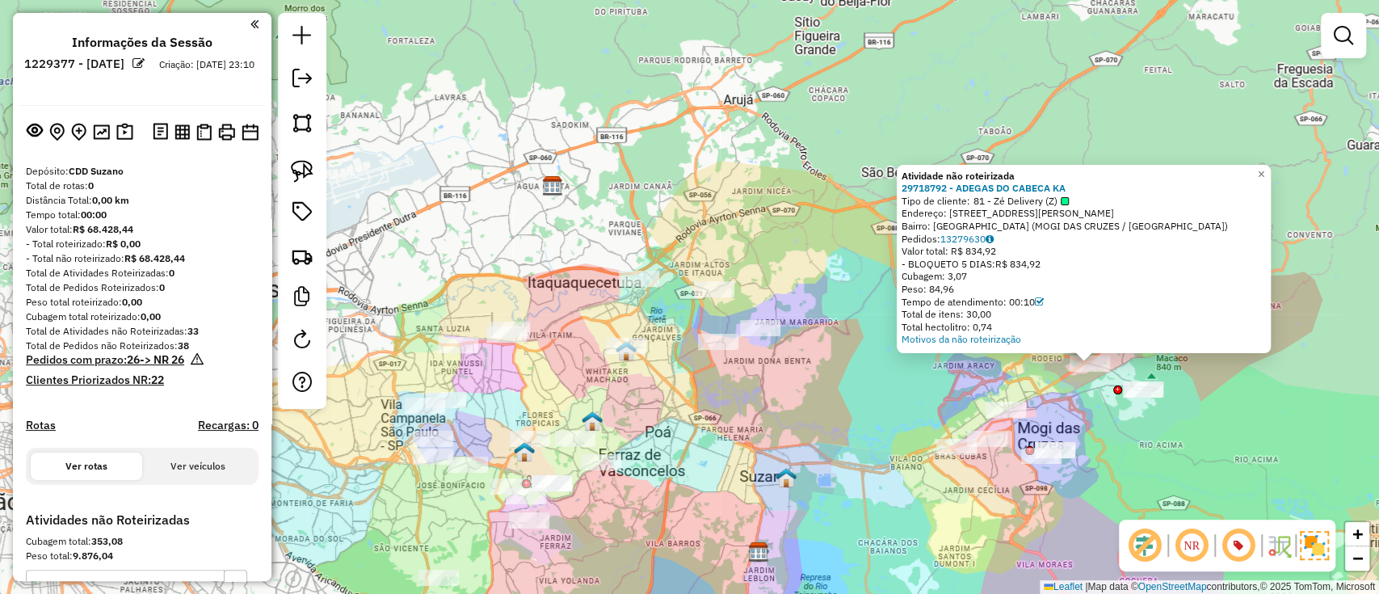
drag, startPoint x: 776, startPoint y: 287, endPoint x: 774, endPoint y: 273, distance: 13.8
click at [774, 273] on div "Atividade não roteirizada 29718792 - ADEGAS DO CABECA KA Tipo de cliente: 81 - …" at bounding box center [689, 297] width 1379 height 594
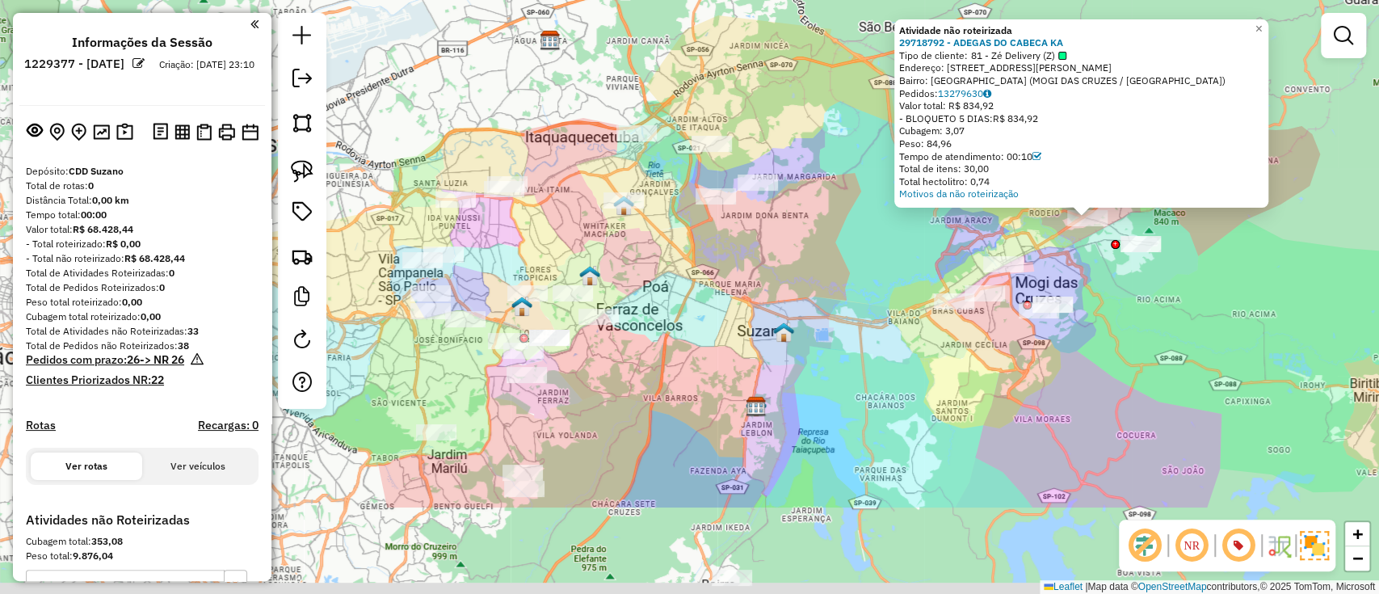
drag, startPoint x: 804, startPoint y: 333, endPoint x: 805, endPoint y: 132, distance: 201.2
click at [805, 132] on div "Atividade não roteirizada 29718792 - ADEGAS DO CABECA KA Tipo de cliente: 81 - …" at bounding box center [689, 297] width 1379 height 594
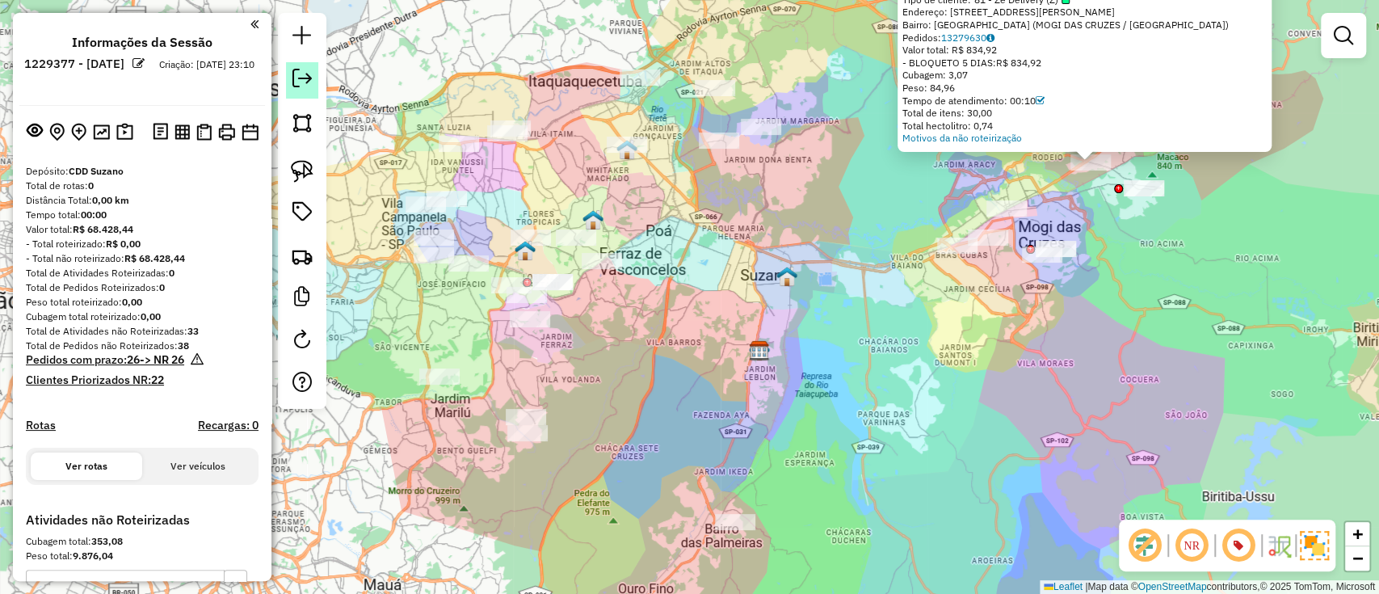
click at [304, 88] on link at bounding box center [302, 80] width 32 height 36
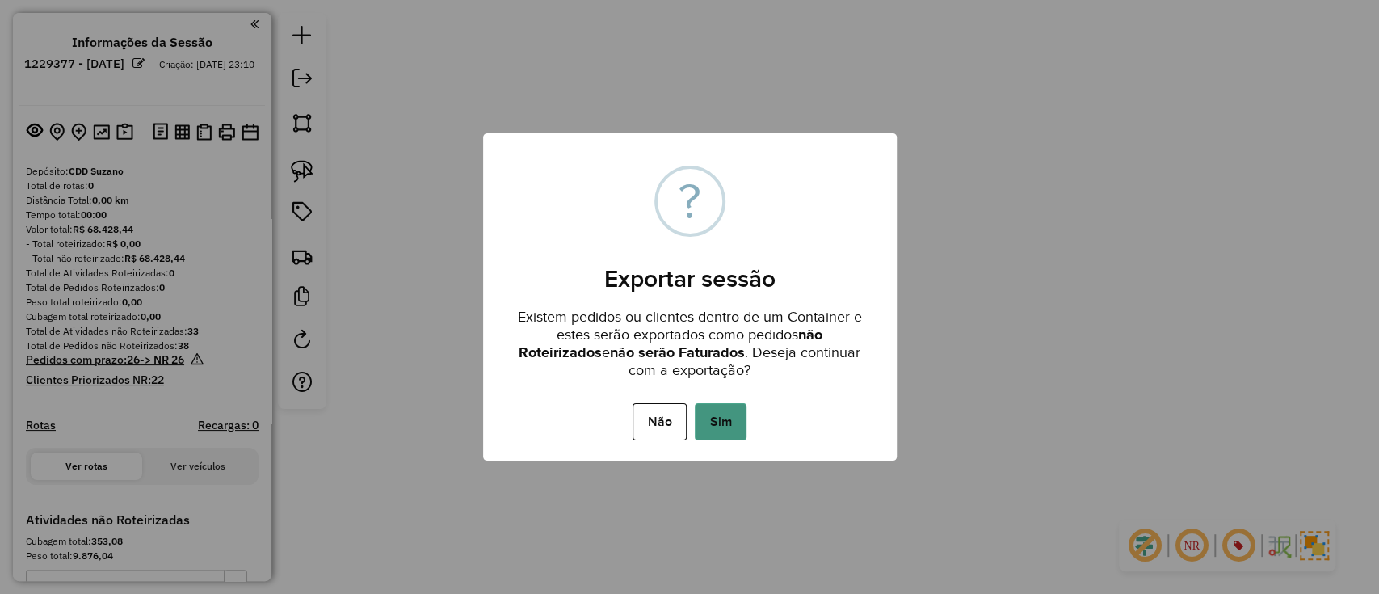
click at [722, 414] on button "Sim" at bounding box center [721, 421] width 52 height 37
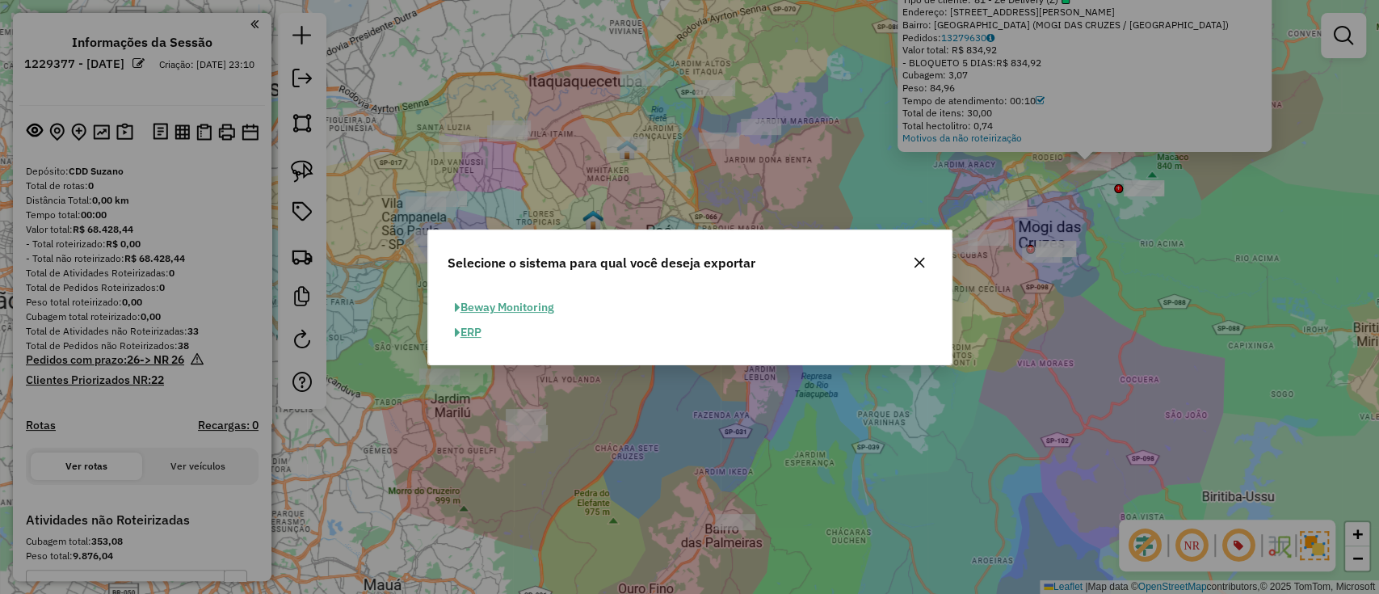
click at [474, 333] on button "ERP" at bounding box center [468, 332] width 41 height 25
select select "**"
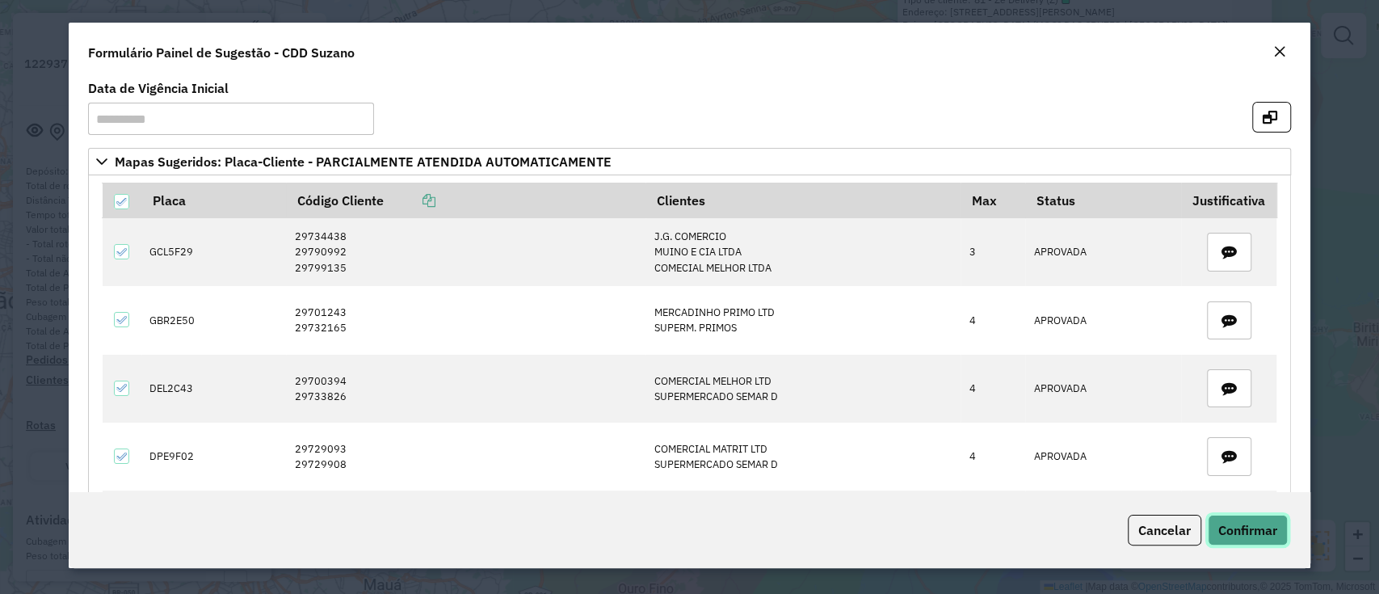
click at [1225, 528] on span "Confirmar" at bounding box center [1247, 530] width 59 height 16
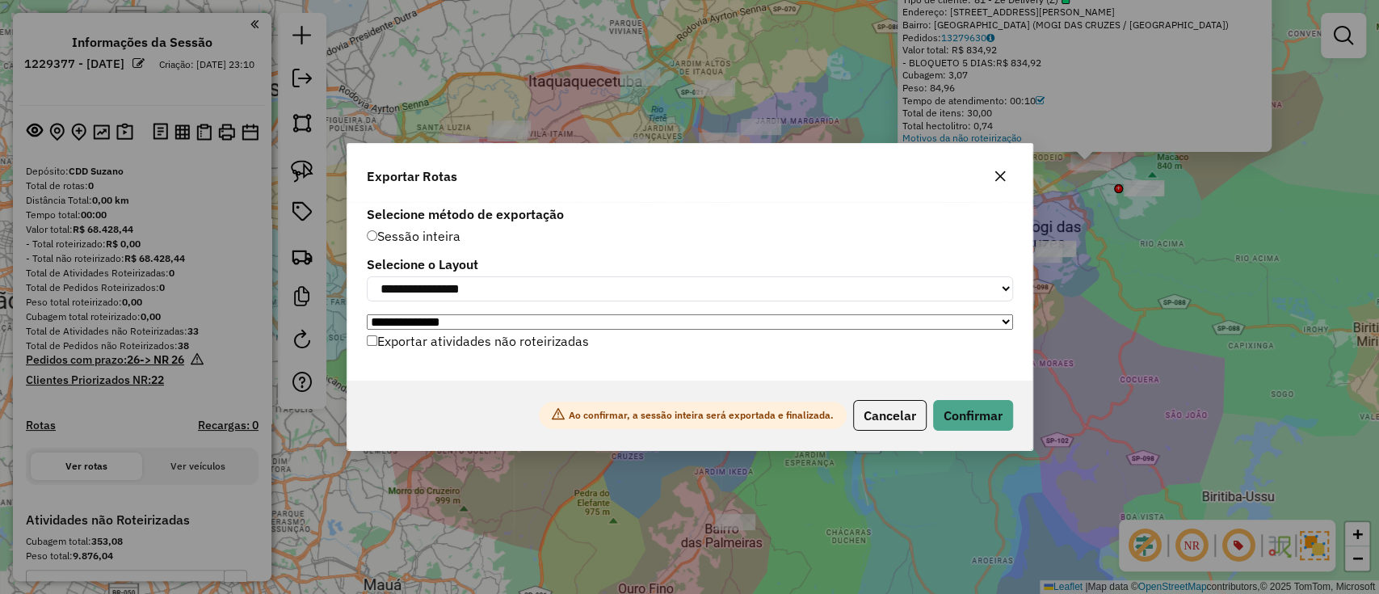
click at [553, 339] on label "Exportar atividades não roteirizadas" at bounding box center [478, 341] width 222 height 31
click at [965, 420] on button "Confirmar" at bounding box center [973, 415] width 80 height 31
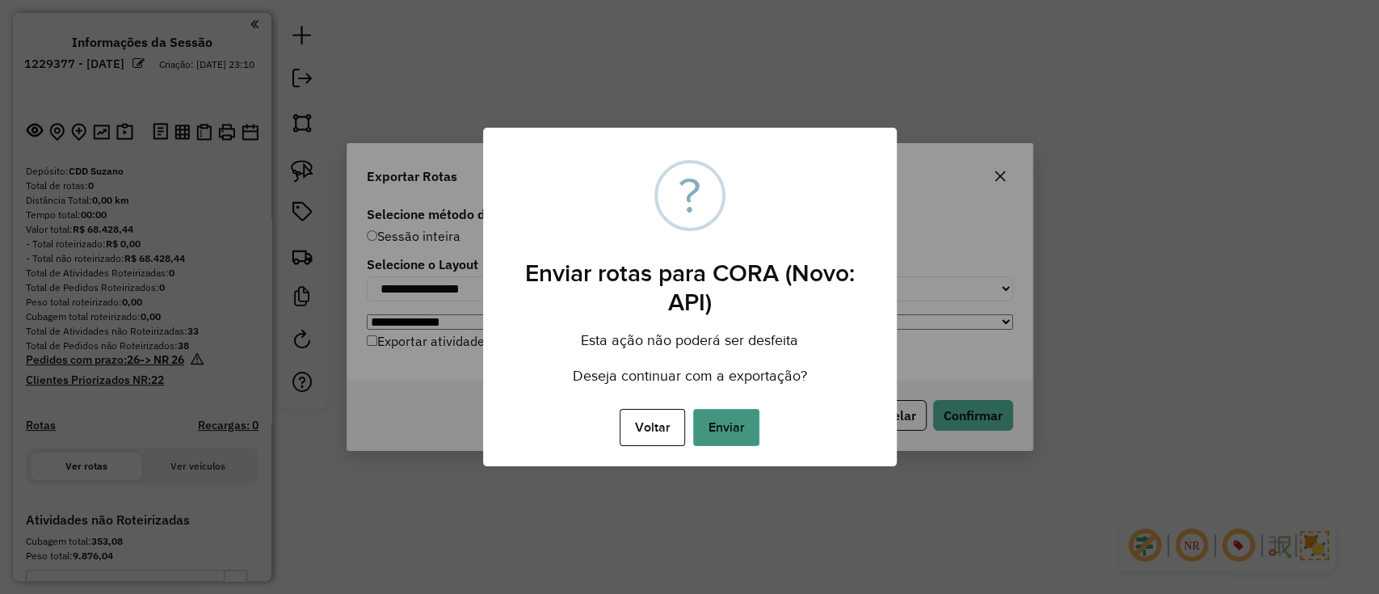
click at [724, 417] on button "Enviar" at bounding box center [726, 427] width 66 height 37
